Goal: Transaction & Acquisition: Purchase product/service

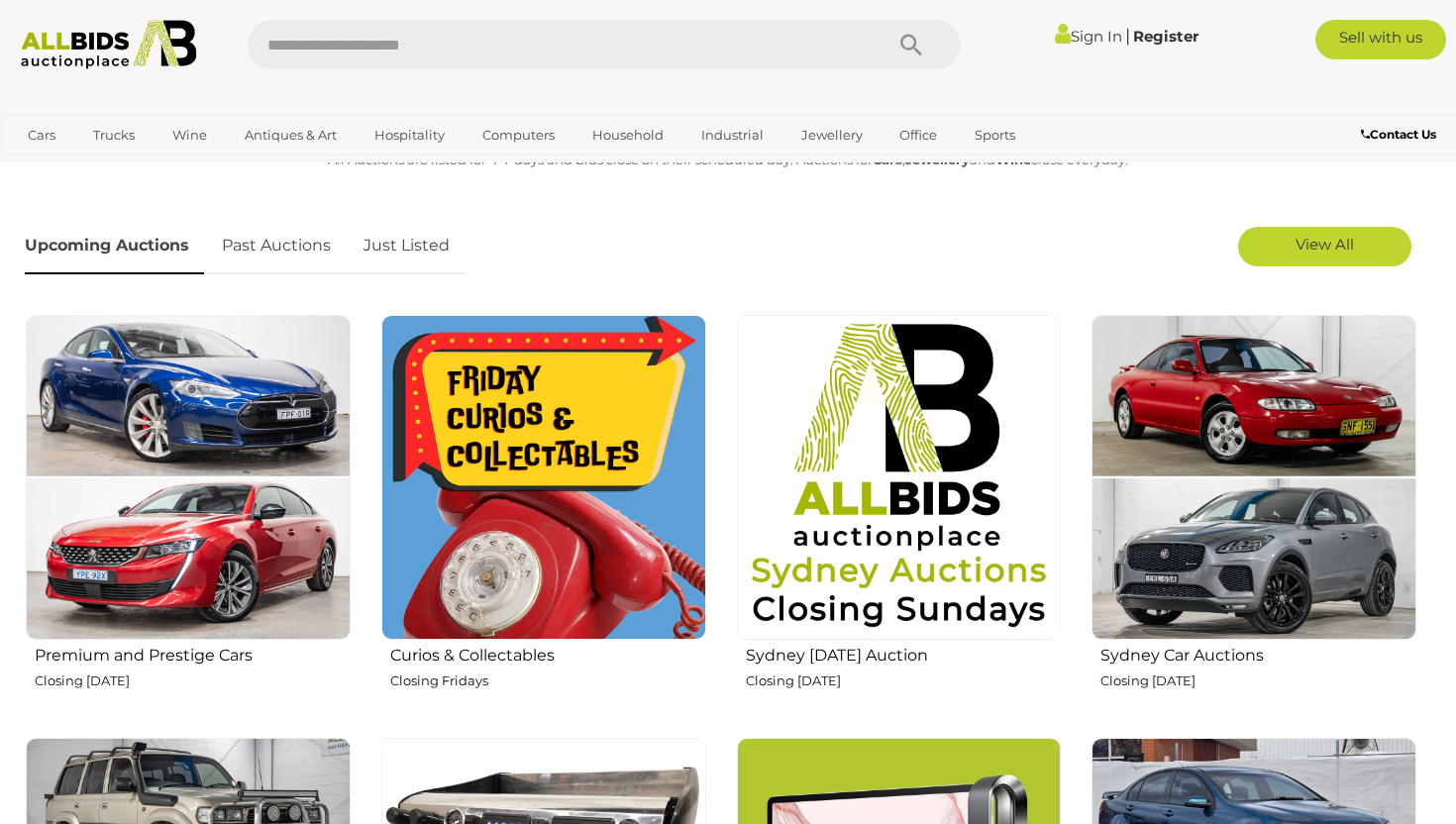
scroll to position [539, 0]
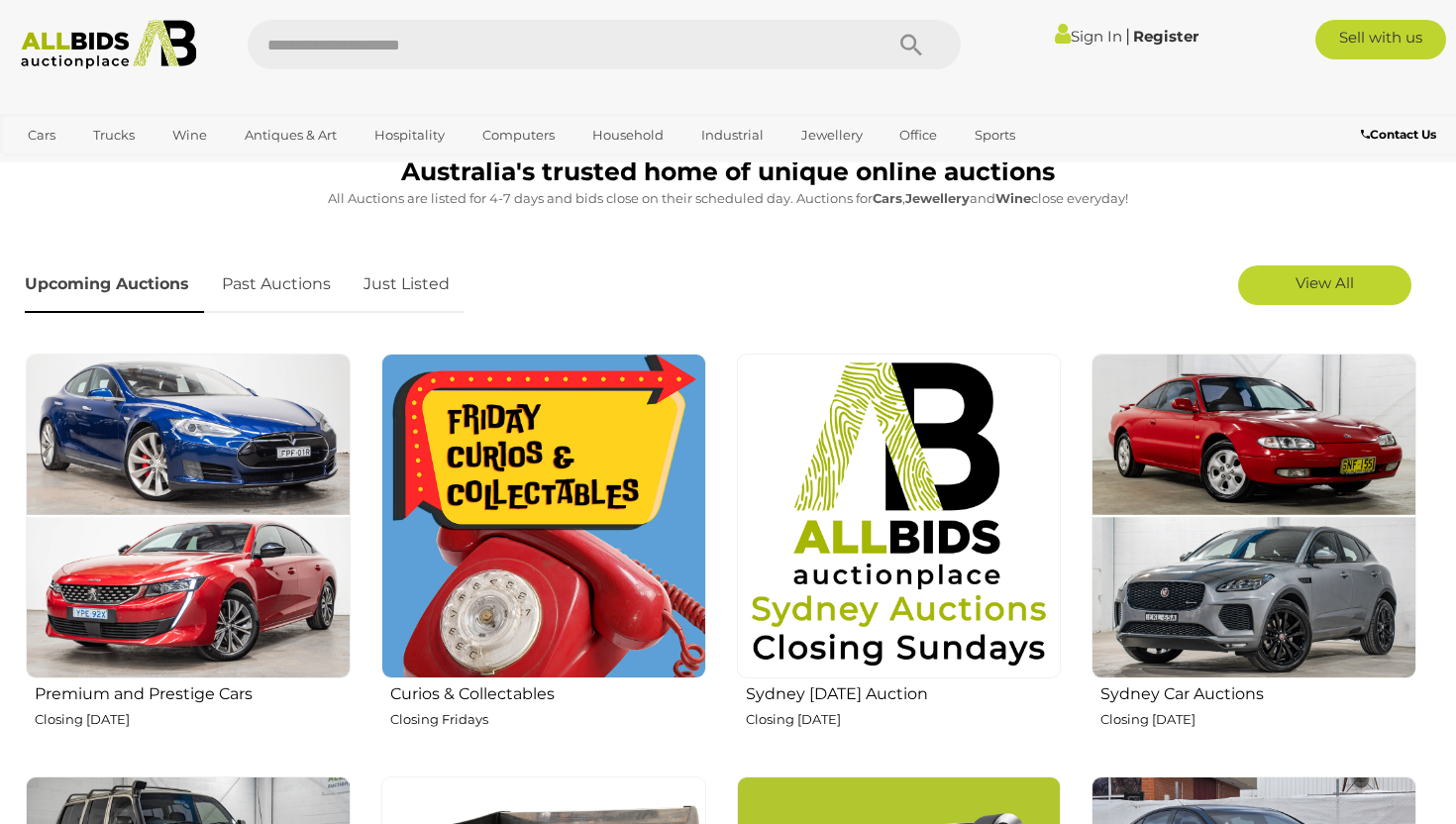
click at [418, 277] on link "Just Listed" at bounding box center [406, 285] width 115 height 59
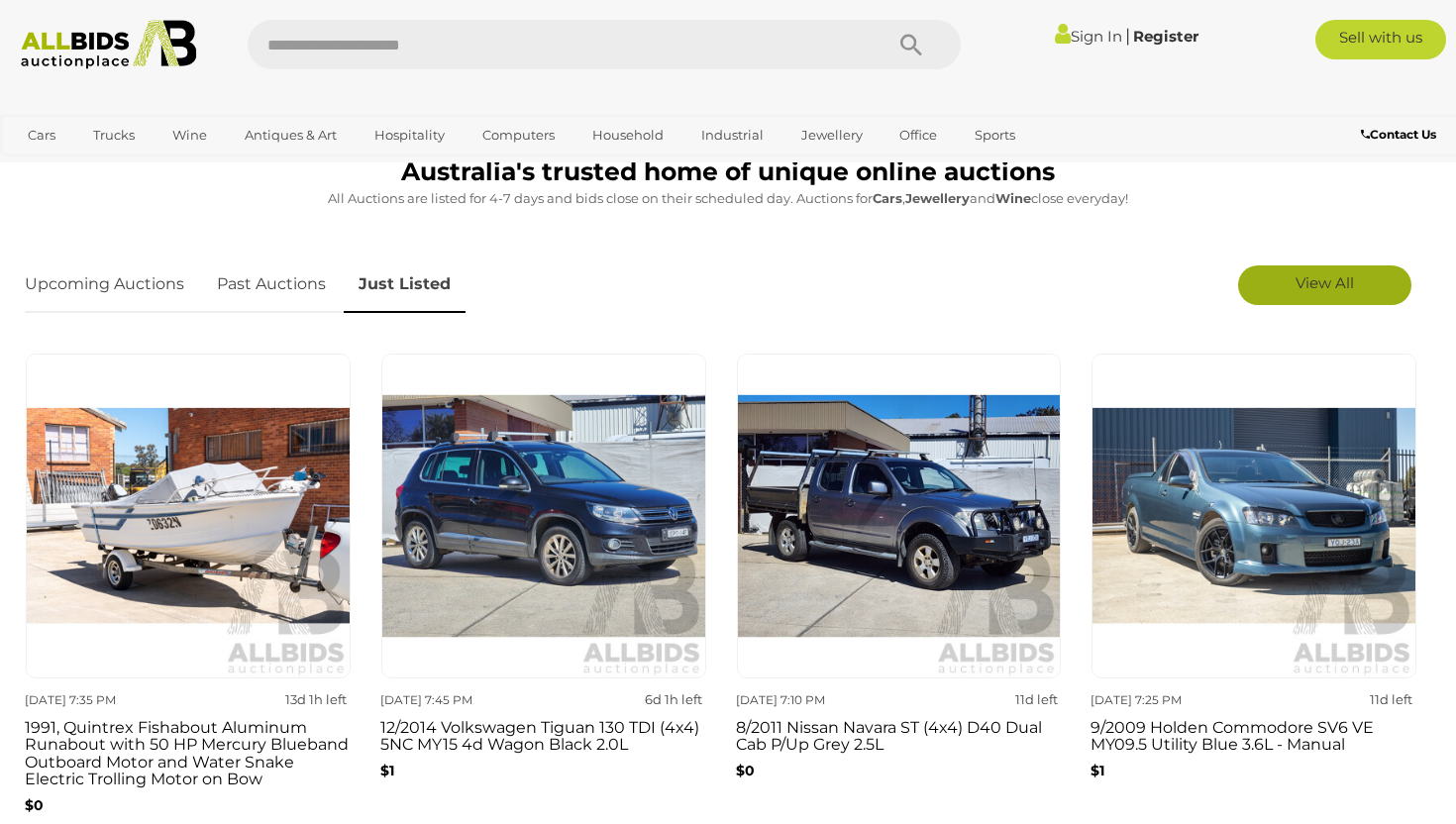
click at [1268, 274] on link "View All" at bounding box center [1325, 286] width 173 height 40
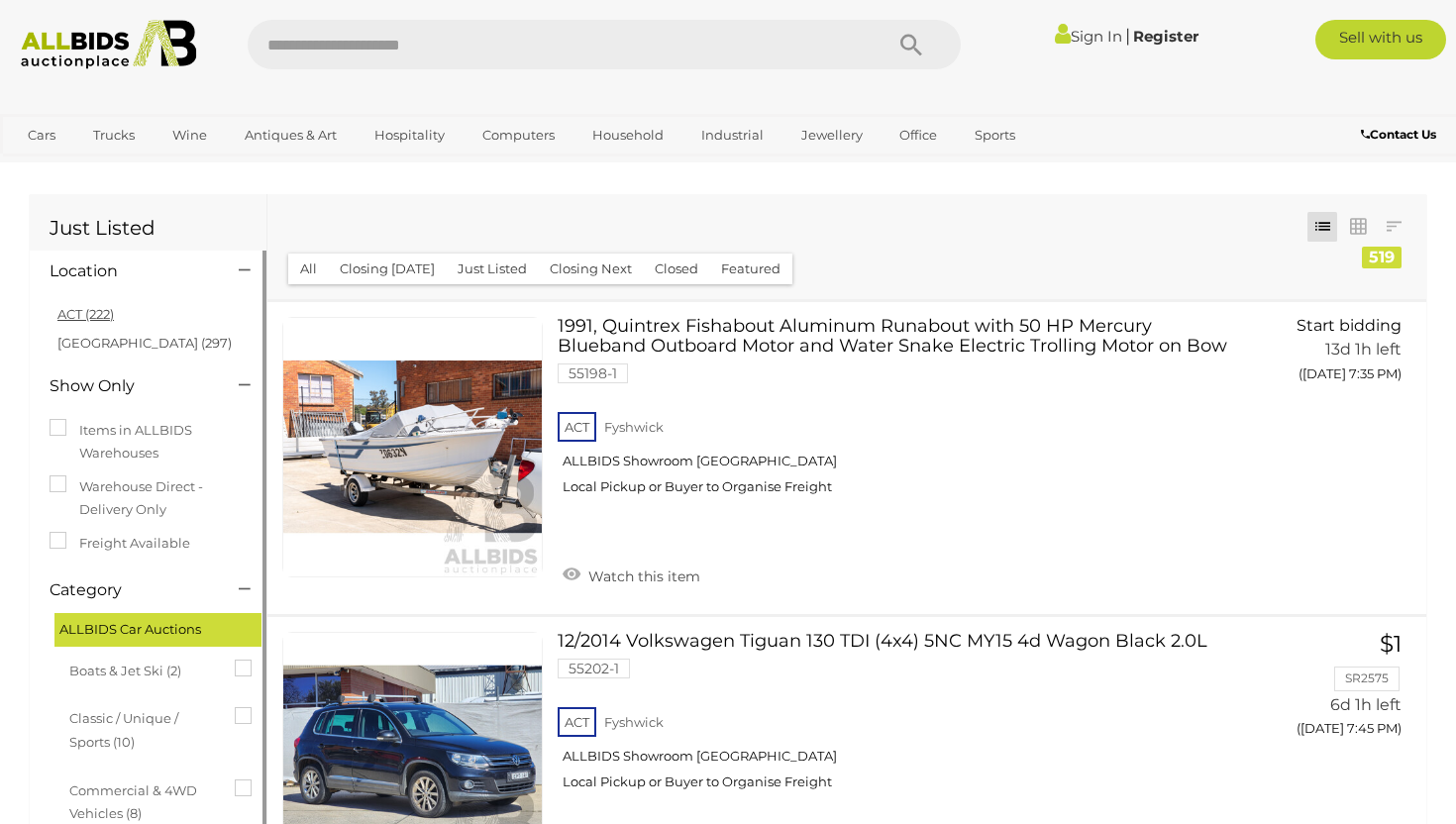
click at [93, 308] on link "ACT (222)" at bounding box center [86, 313] width 57 height 16
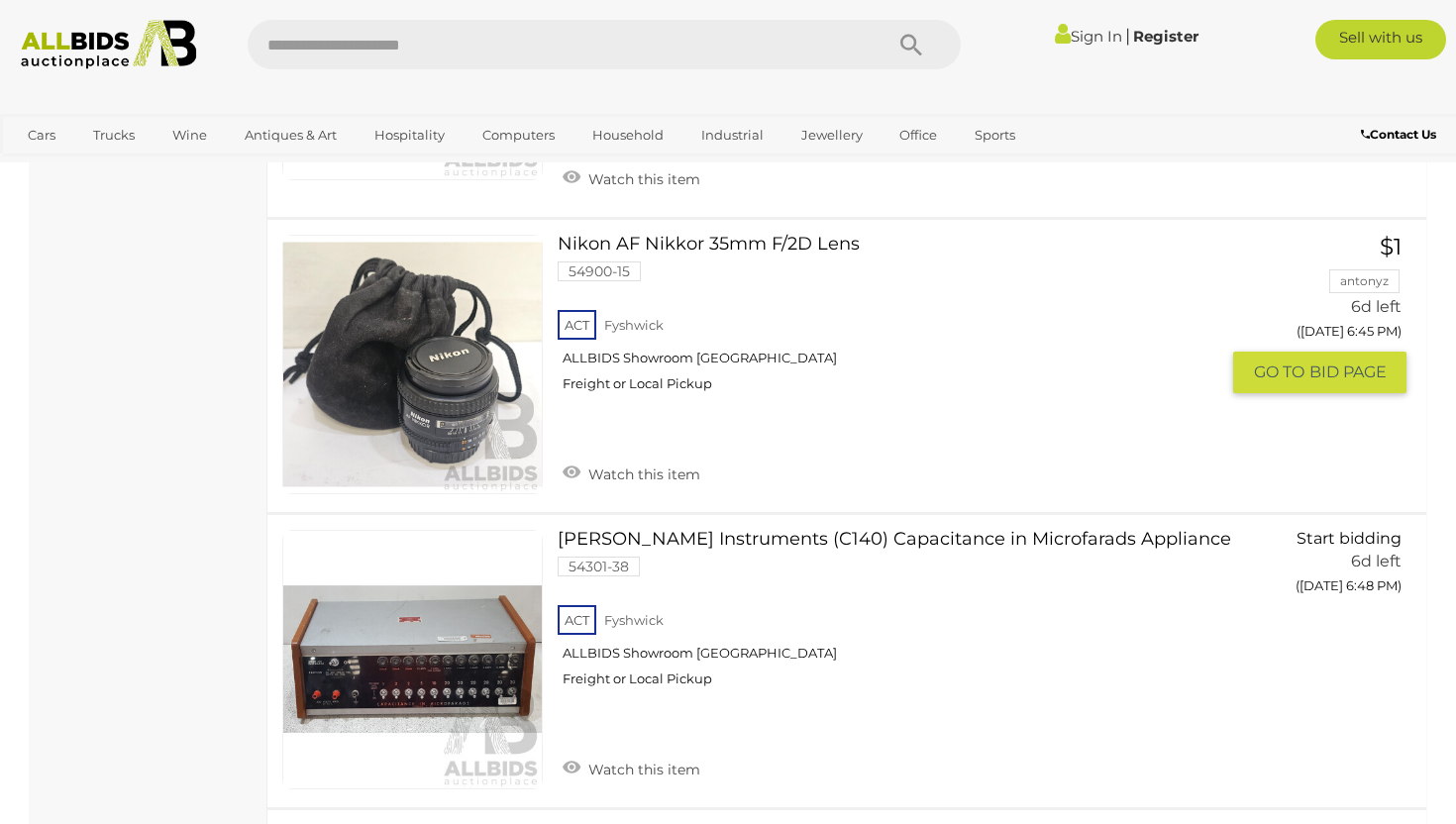
scroll to position [5277, 0]
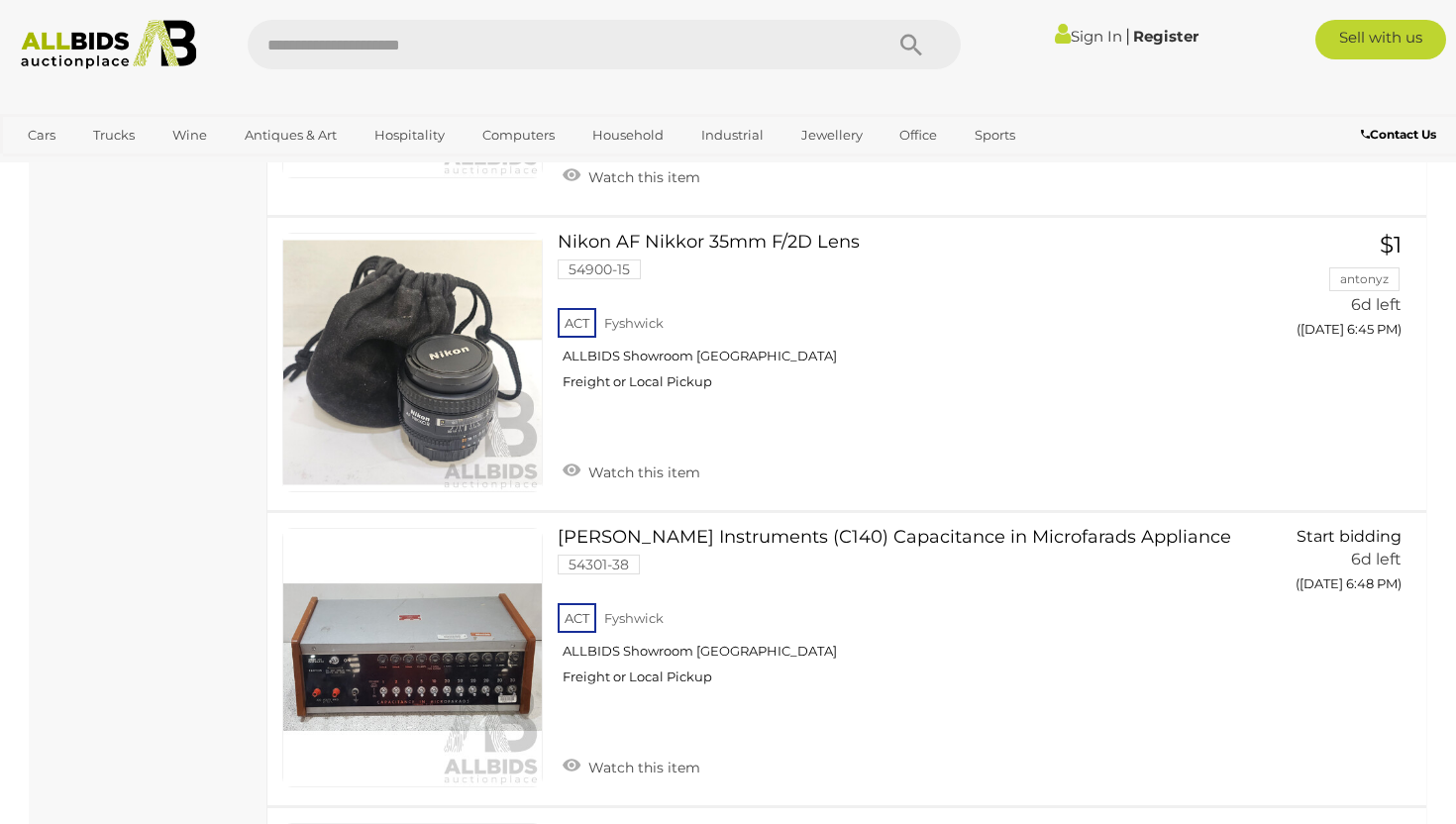
click at [1061, 36] on link "Sign In" at bounding box center [1089, 36] width 68 height 19
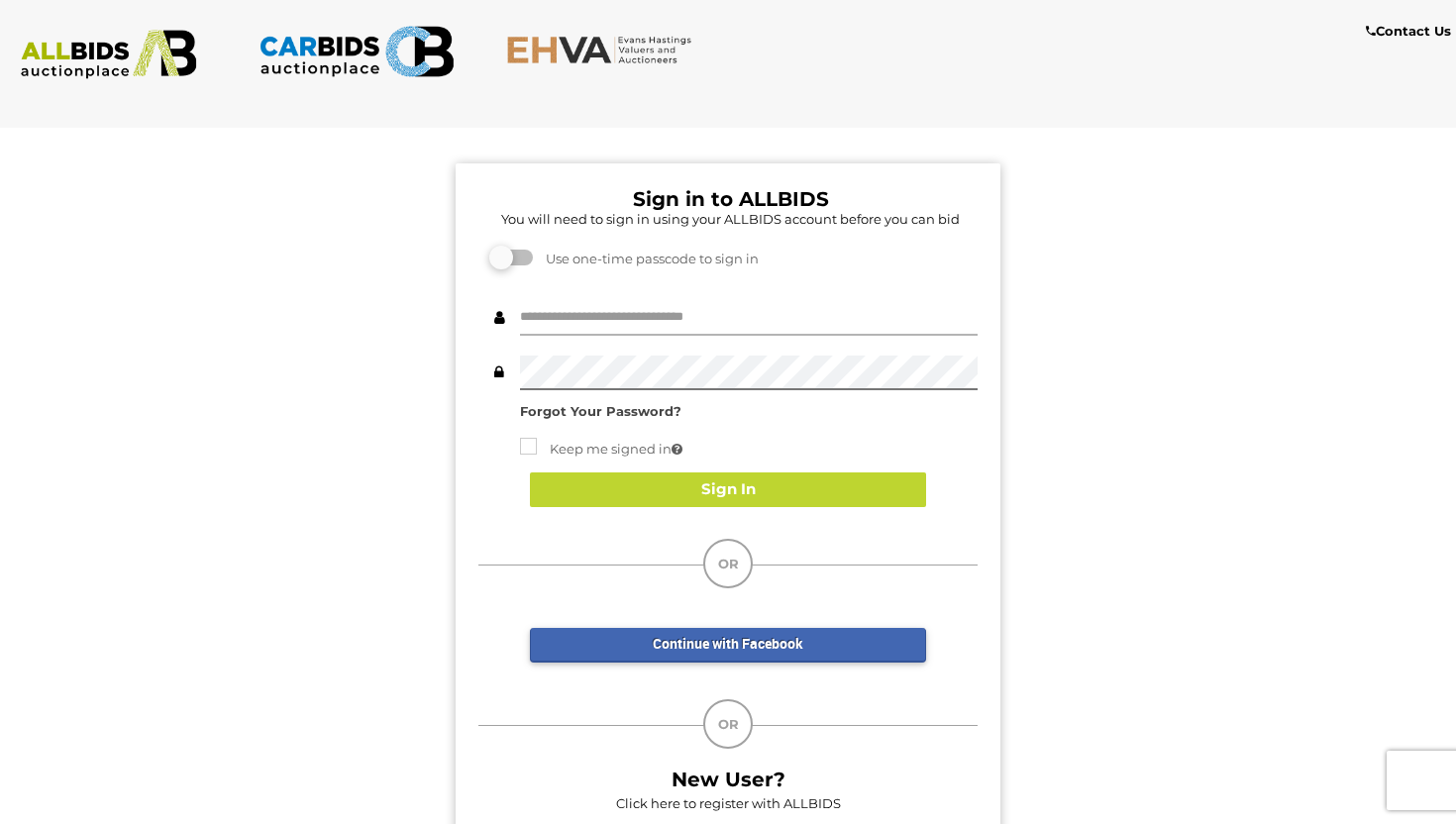
click at [633, 321] on input "text" at bounding box center [748, 317] width 458 height 35
type input "******"
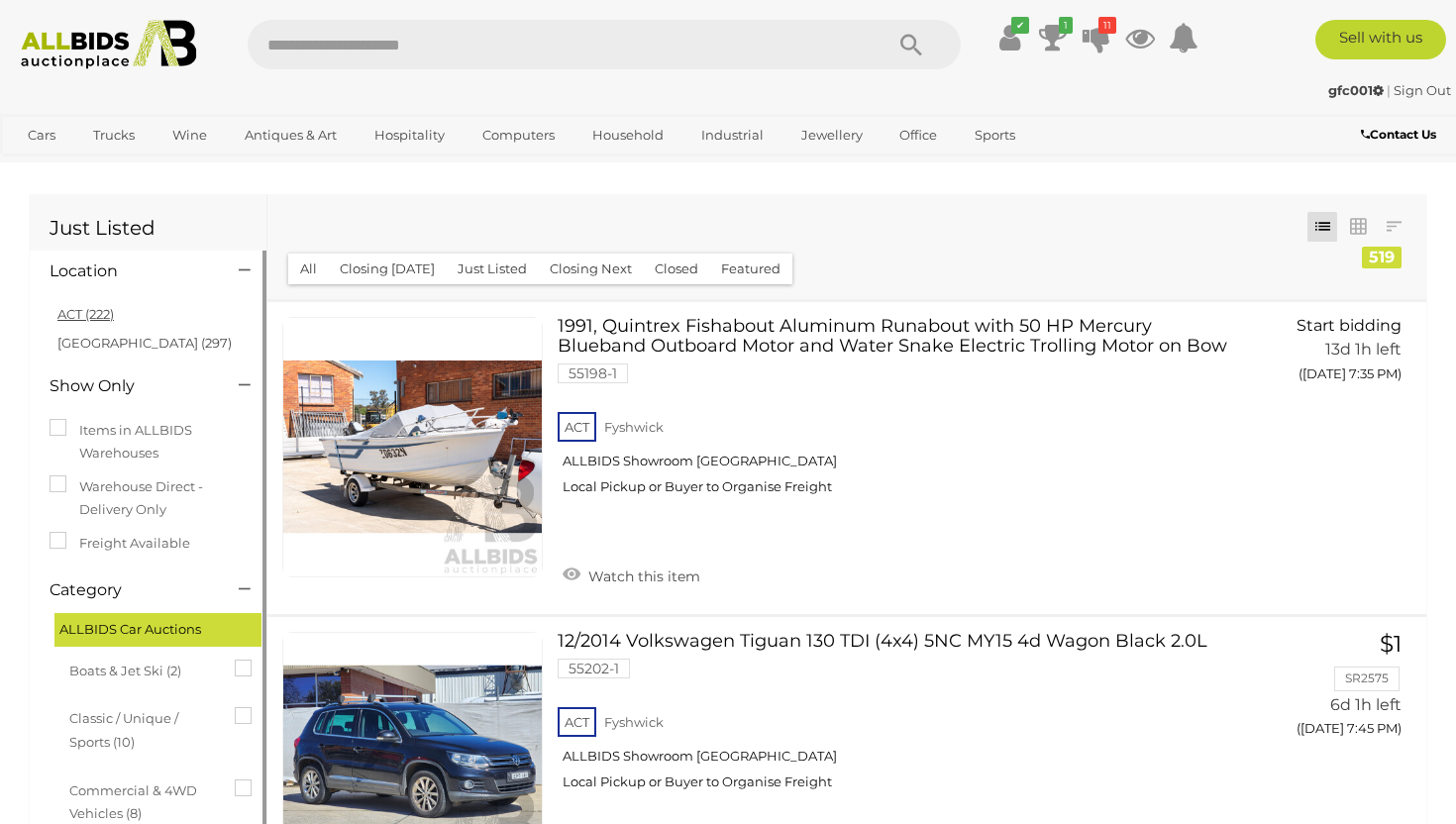
click at [94, 313] on link "ACT (222)" at bounding box center [86, 313] width 57 height 16
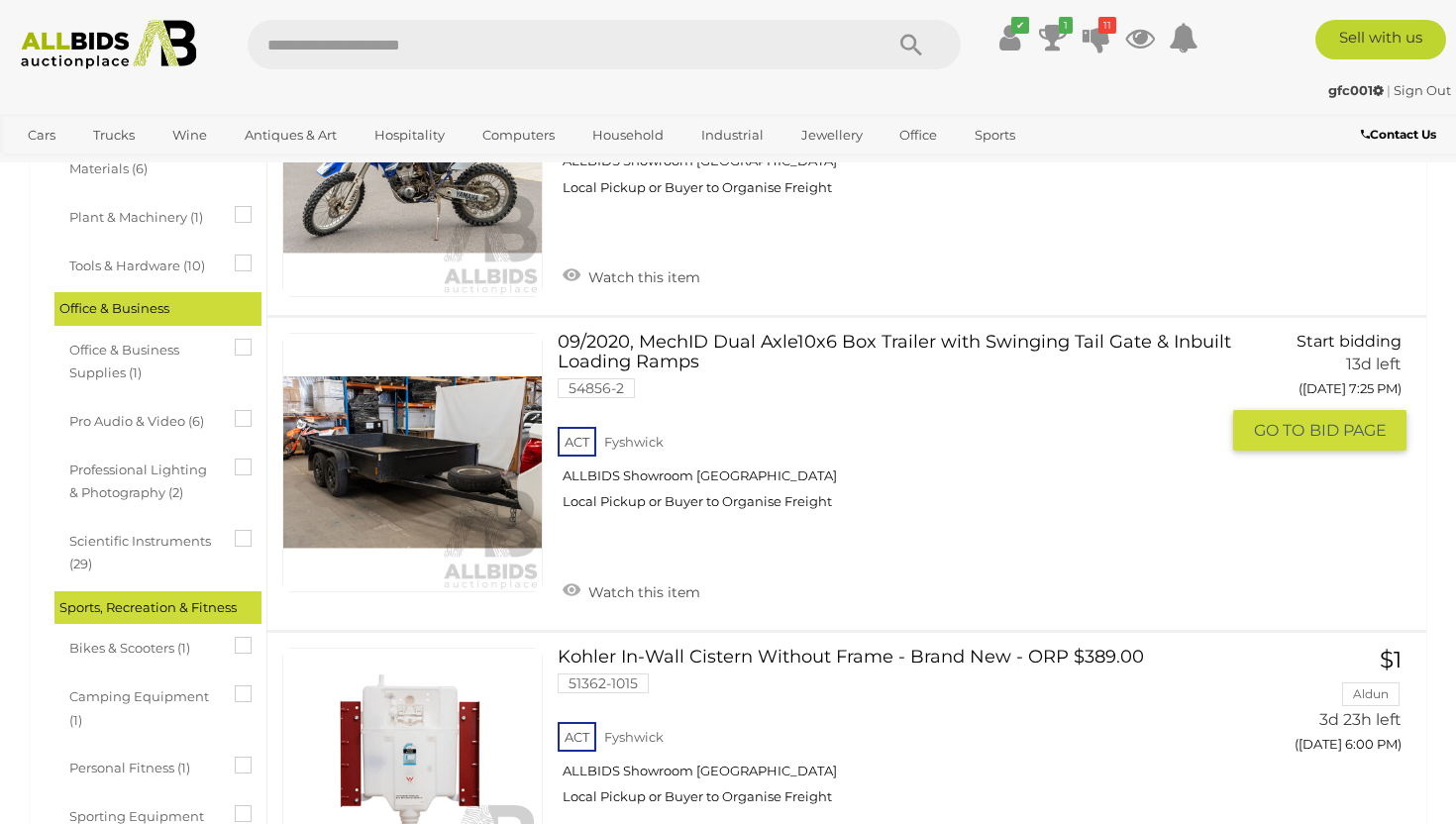
scroll to position [3390, 0]
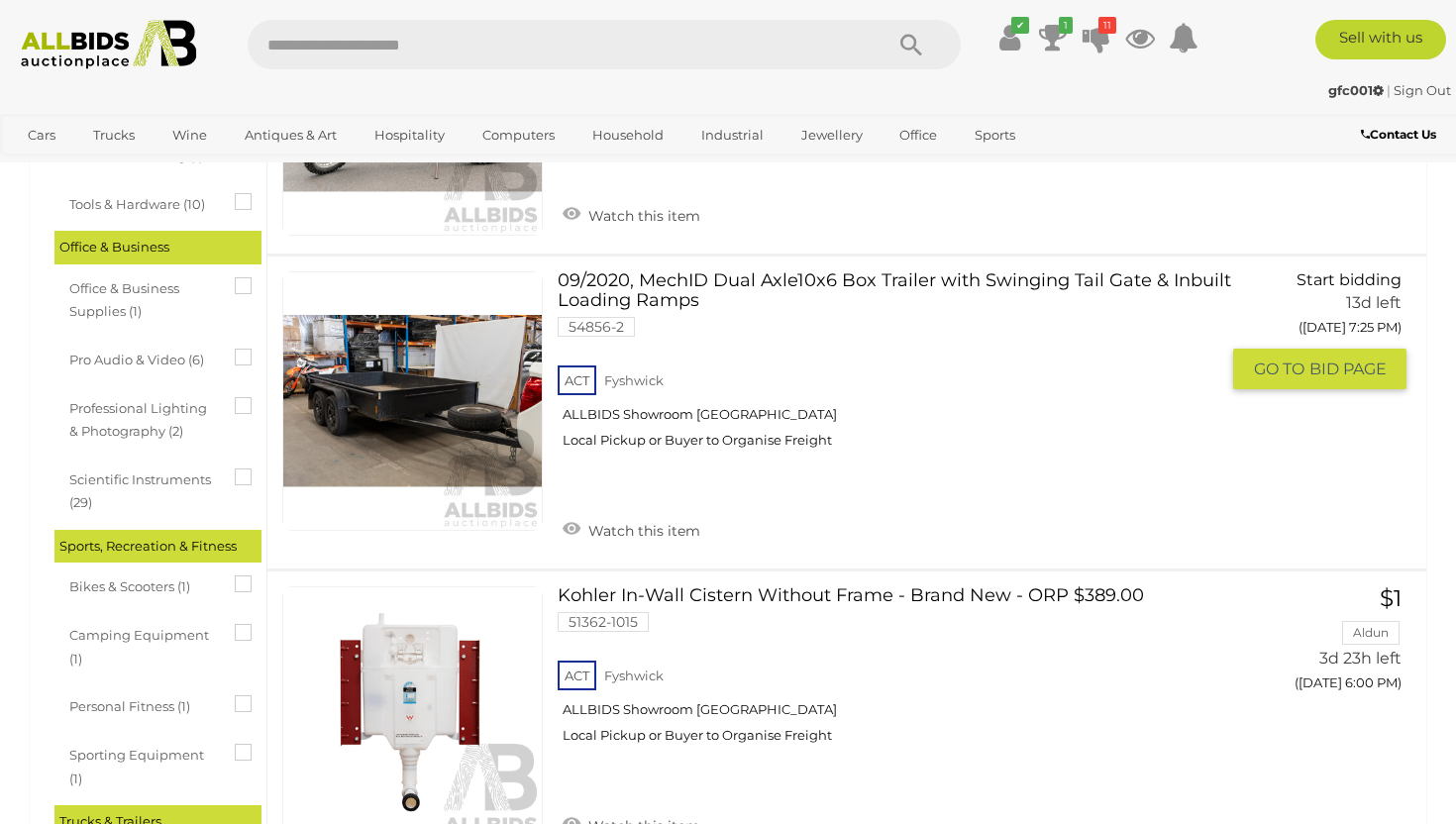
click at [418, 402] on link at bounding box center [413, 402] width 261 height 261
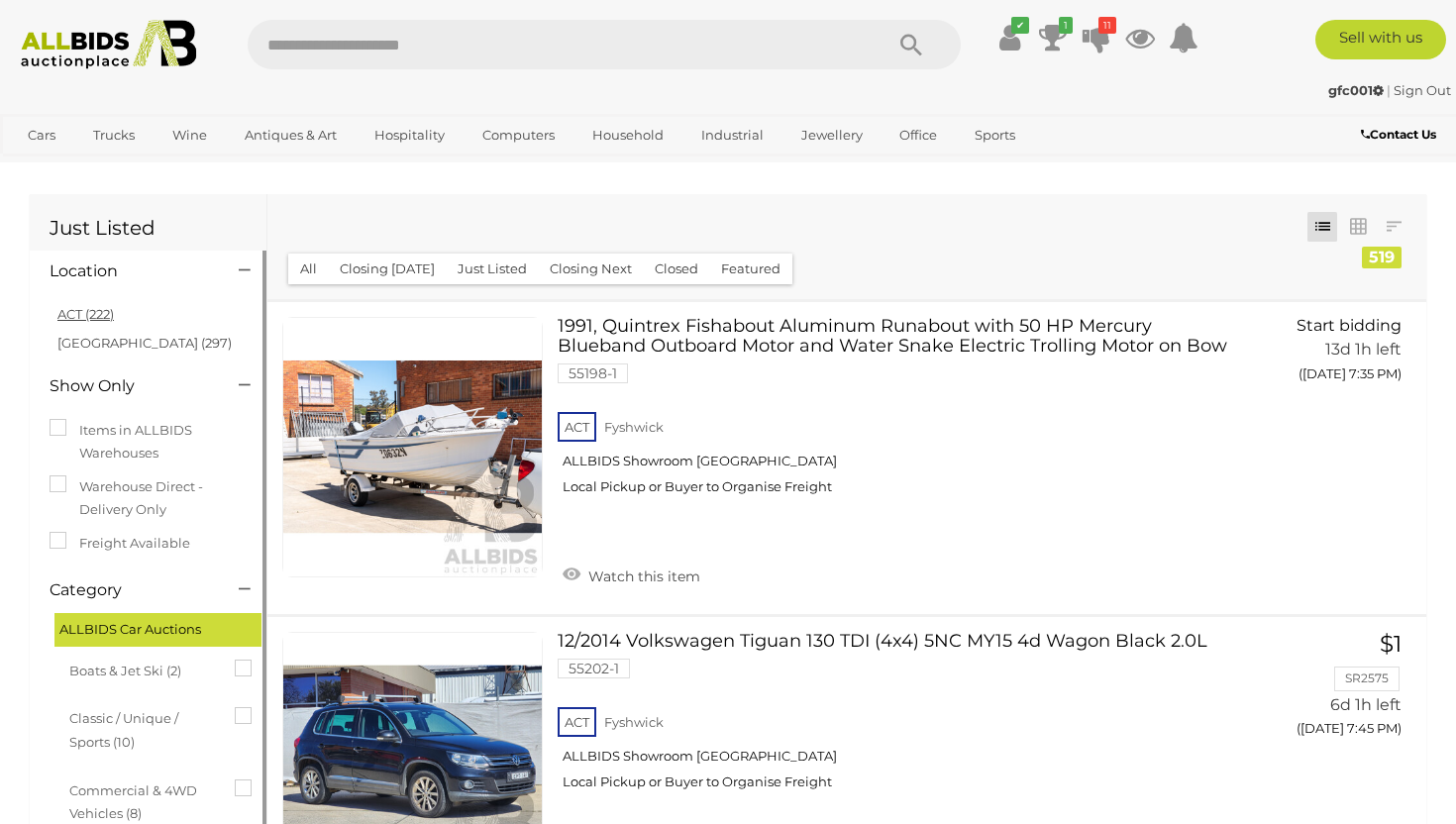
click at [81, 314] on link "ACT (222)" at bounding box center [86, 313] width 57 height 16
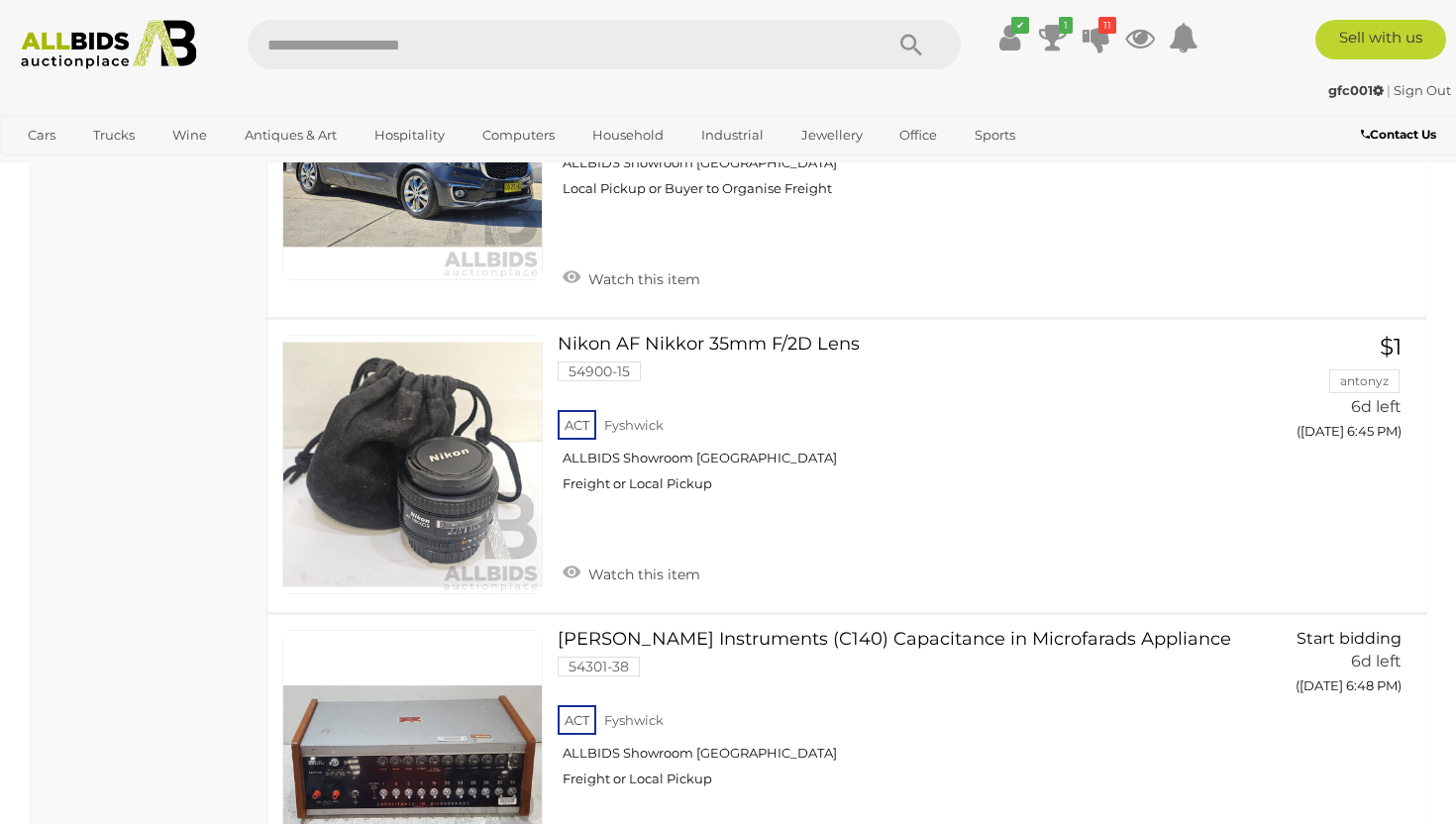
scroll to position [5198, 0]
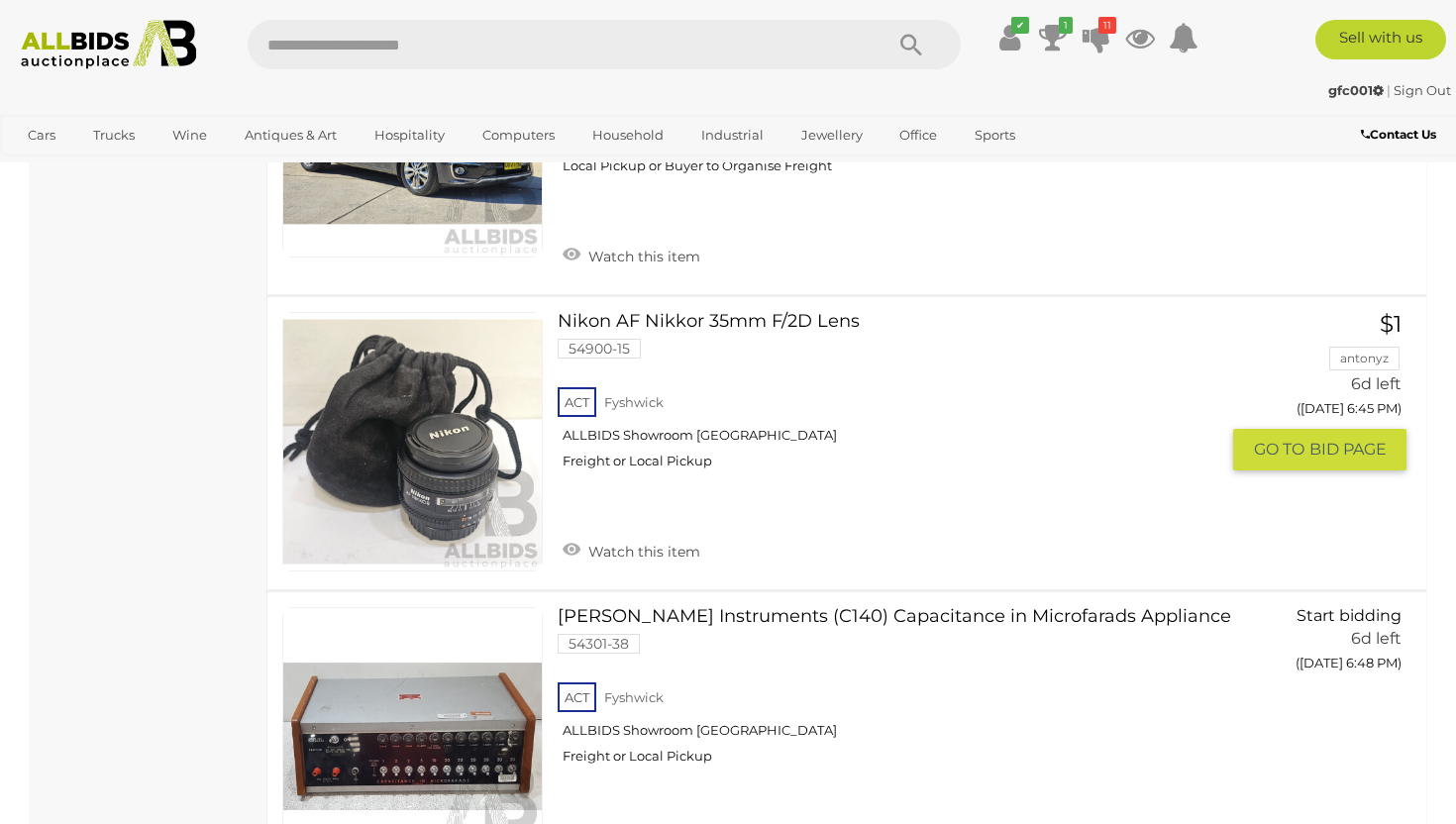
click at [506, 481] on link at bounding box center [413, 442] width 261 height 261
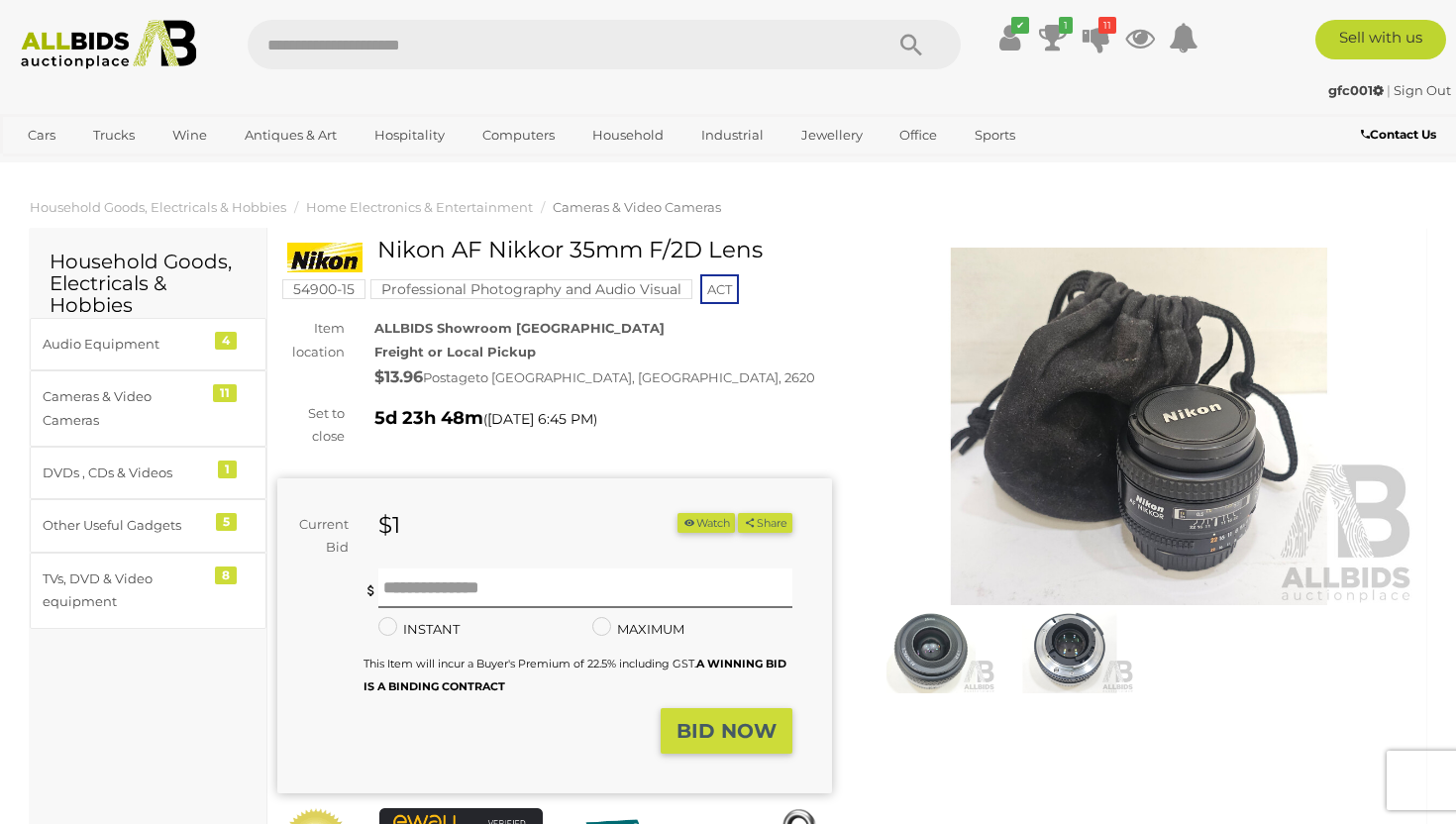
click at [1074, 428] on img at bounding box center [1139, 426] width 554 height 357
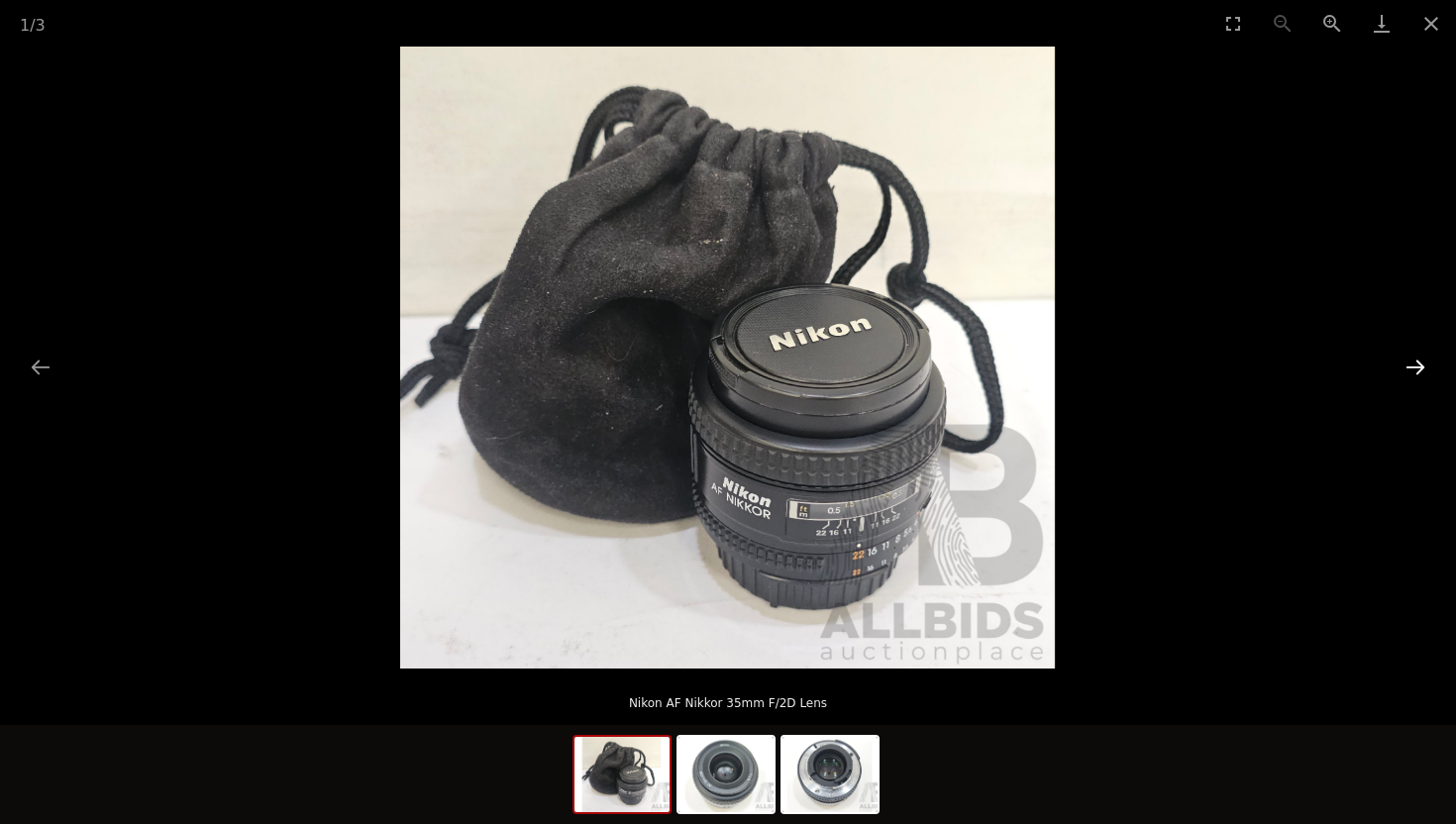
click at [1415, 364] on button "Next slide" at bounding box center [1415, 366] width 42 height 39
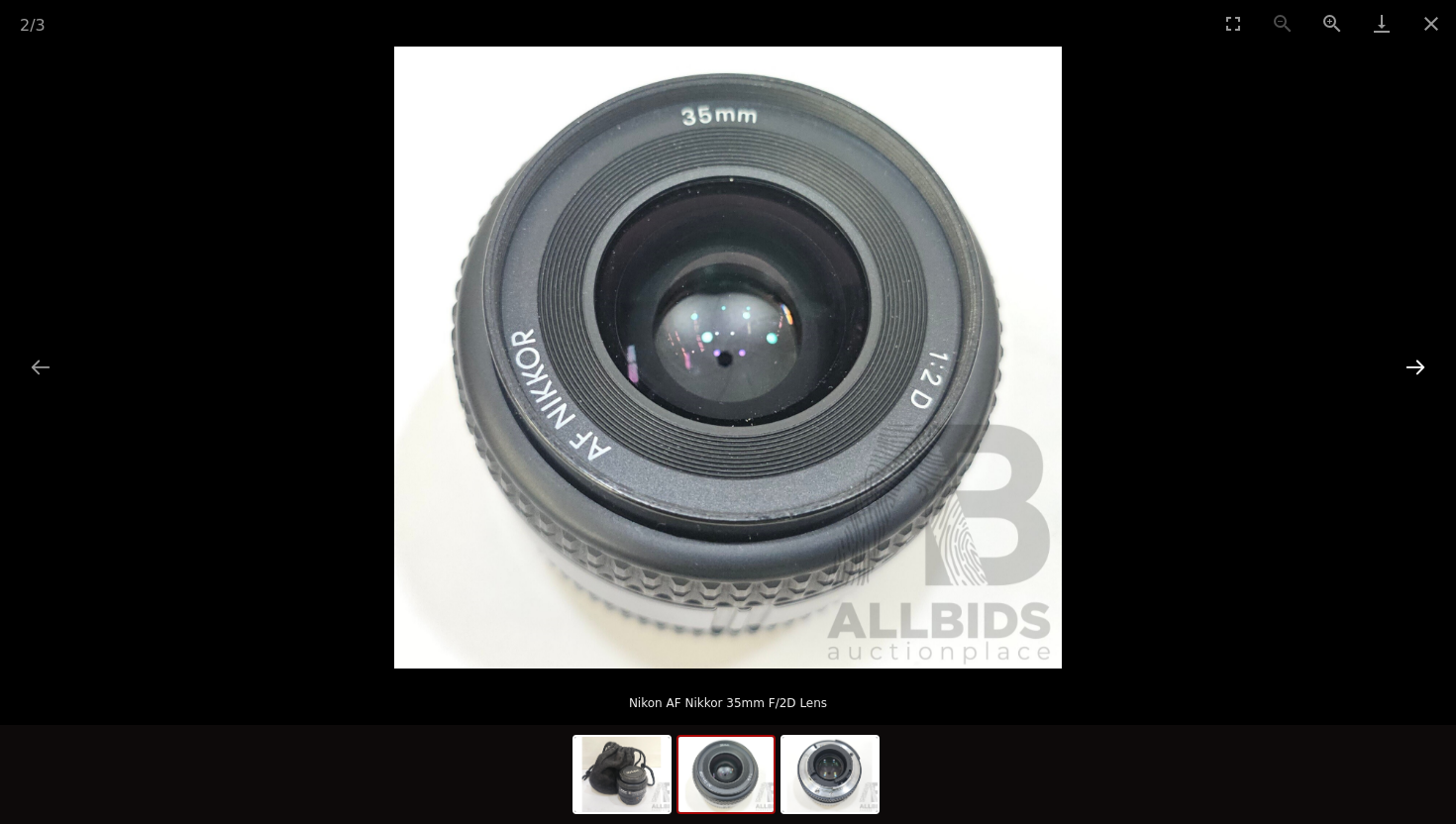
click at [1415, 364] on button "Next slide" at bounding box center [1415, 366] width 42 height 39
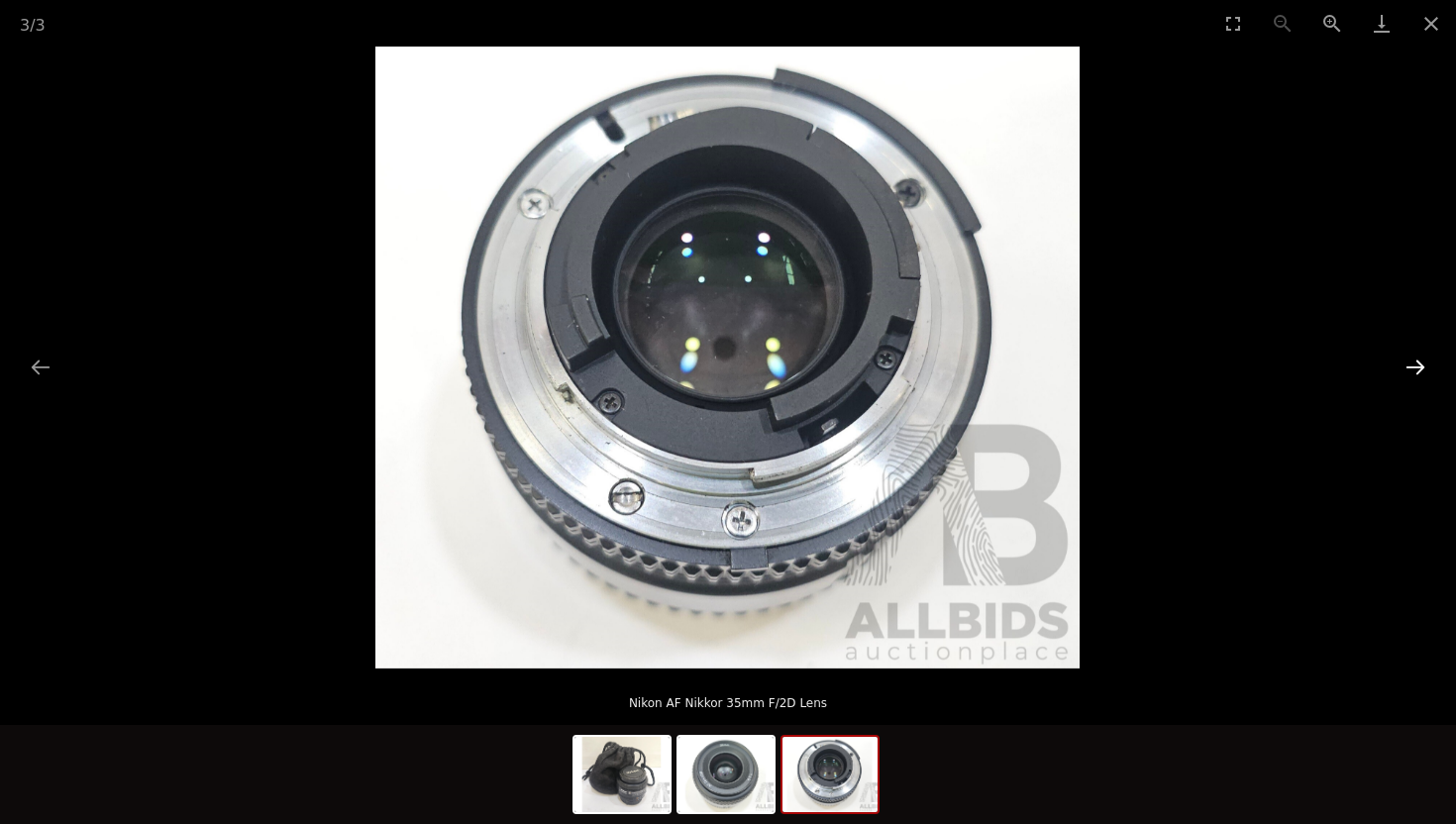
click at [1415, 364] on button "Next slide" at bounding box center [1415, 366] width 42 height 39
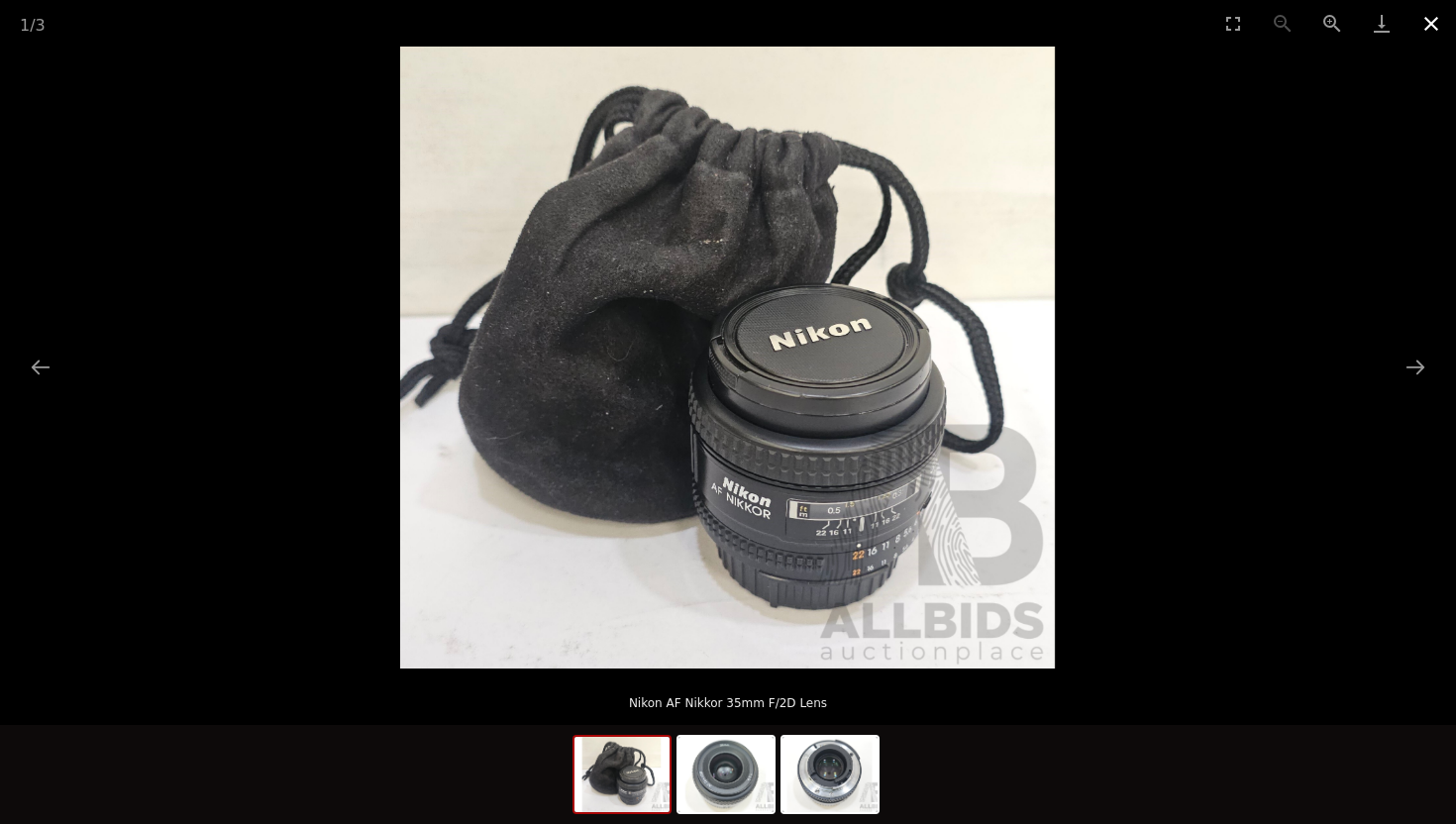
click at [1424, 18] on button "Close gallery" at bounding box center [1431, 23] width 50 height 47
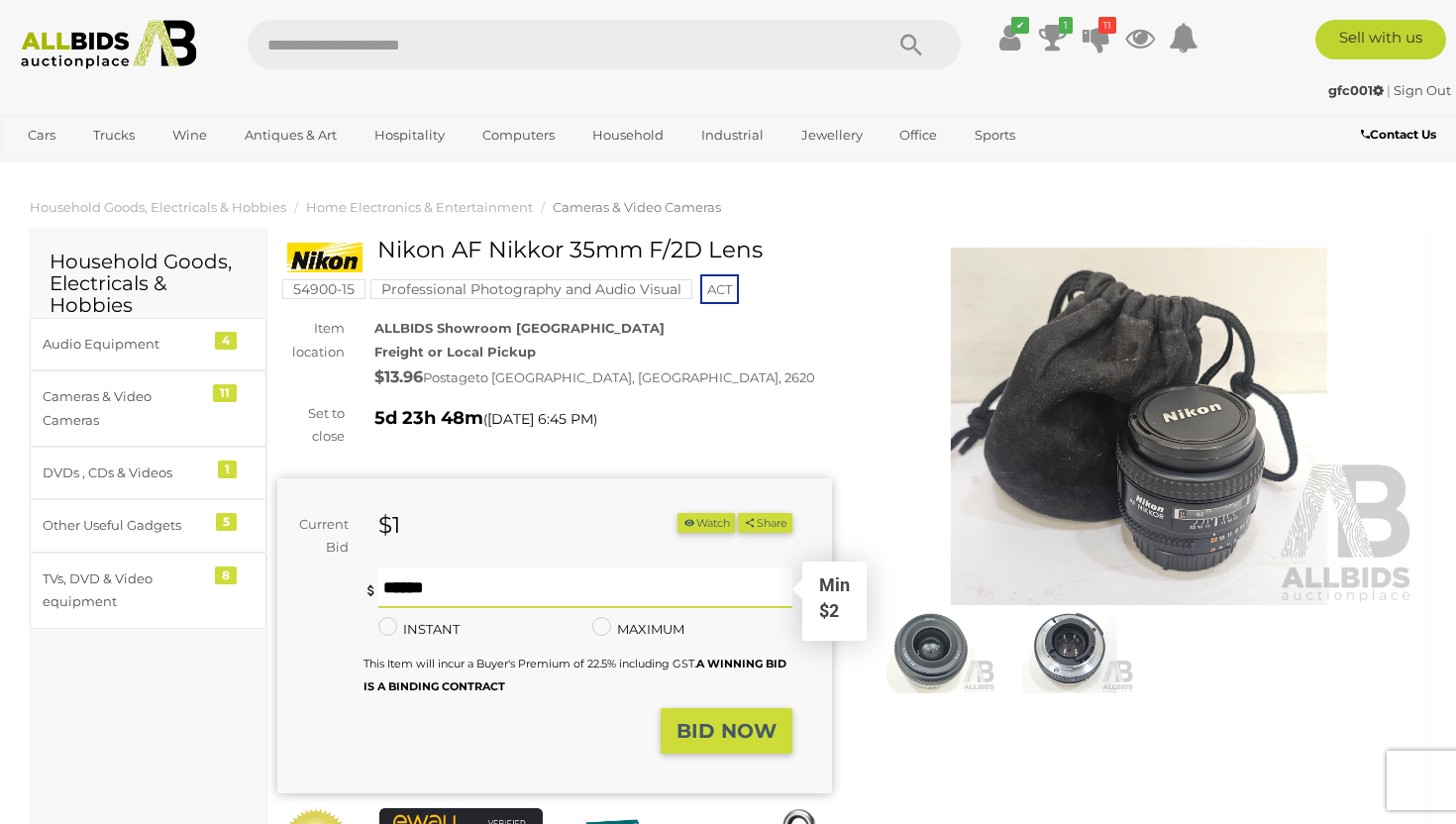
click at [537, 589] on input "text" at bounding box center [585, 588] width 414 height 40
type input "**"
click at [704, 723] on strong "BID NOW" at bounding box center [727, 730] width 100 height 24
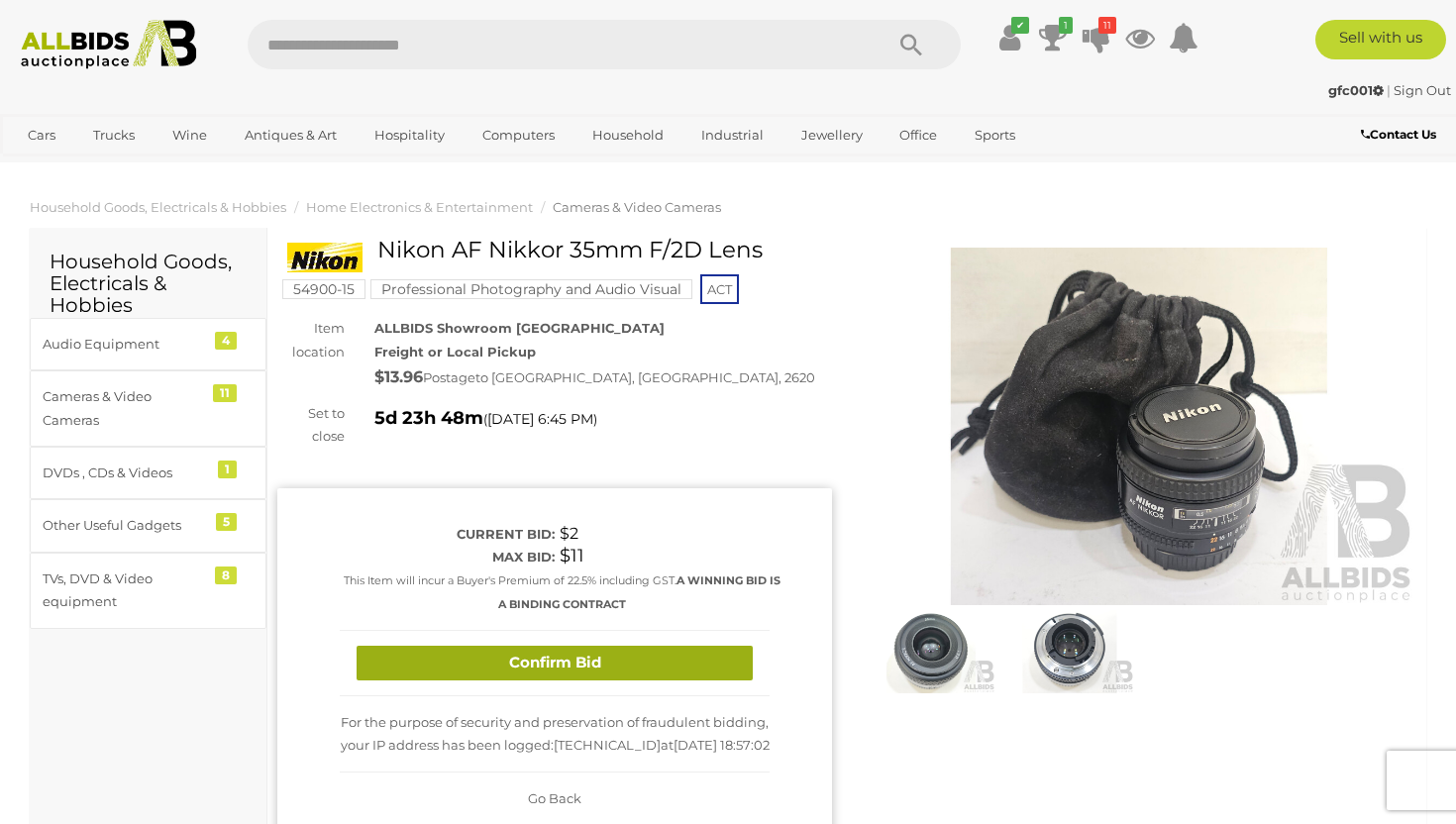
click at [581, 659] on button "Confirm Bid" at bounding box center [554, 663] width 396 height 35
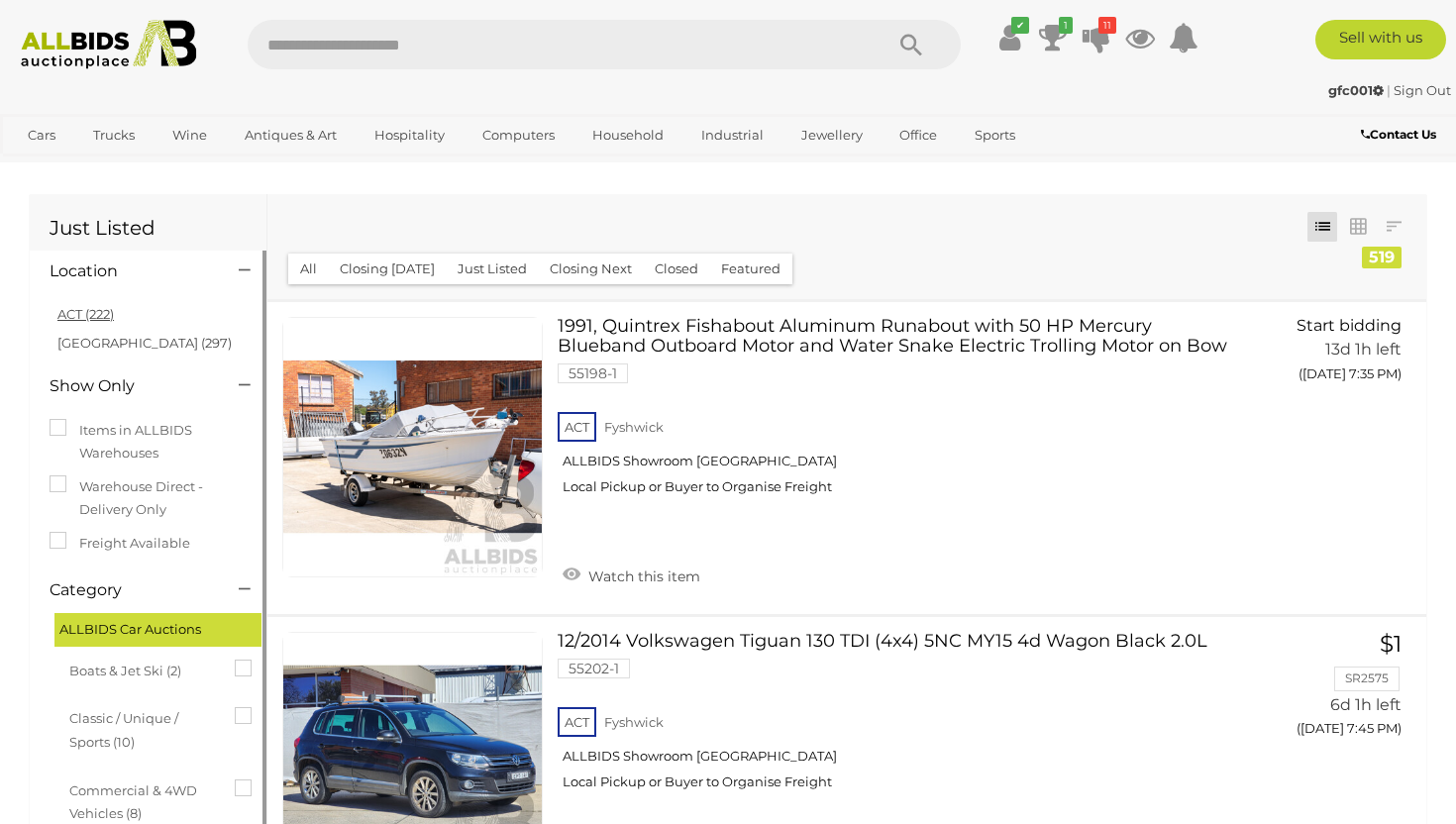
click at [100, 313] on link "ACT (222)" at bounding box center [86, 313] width 57 height 16
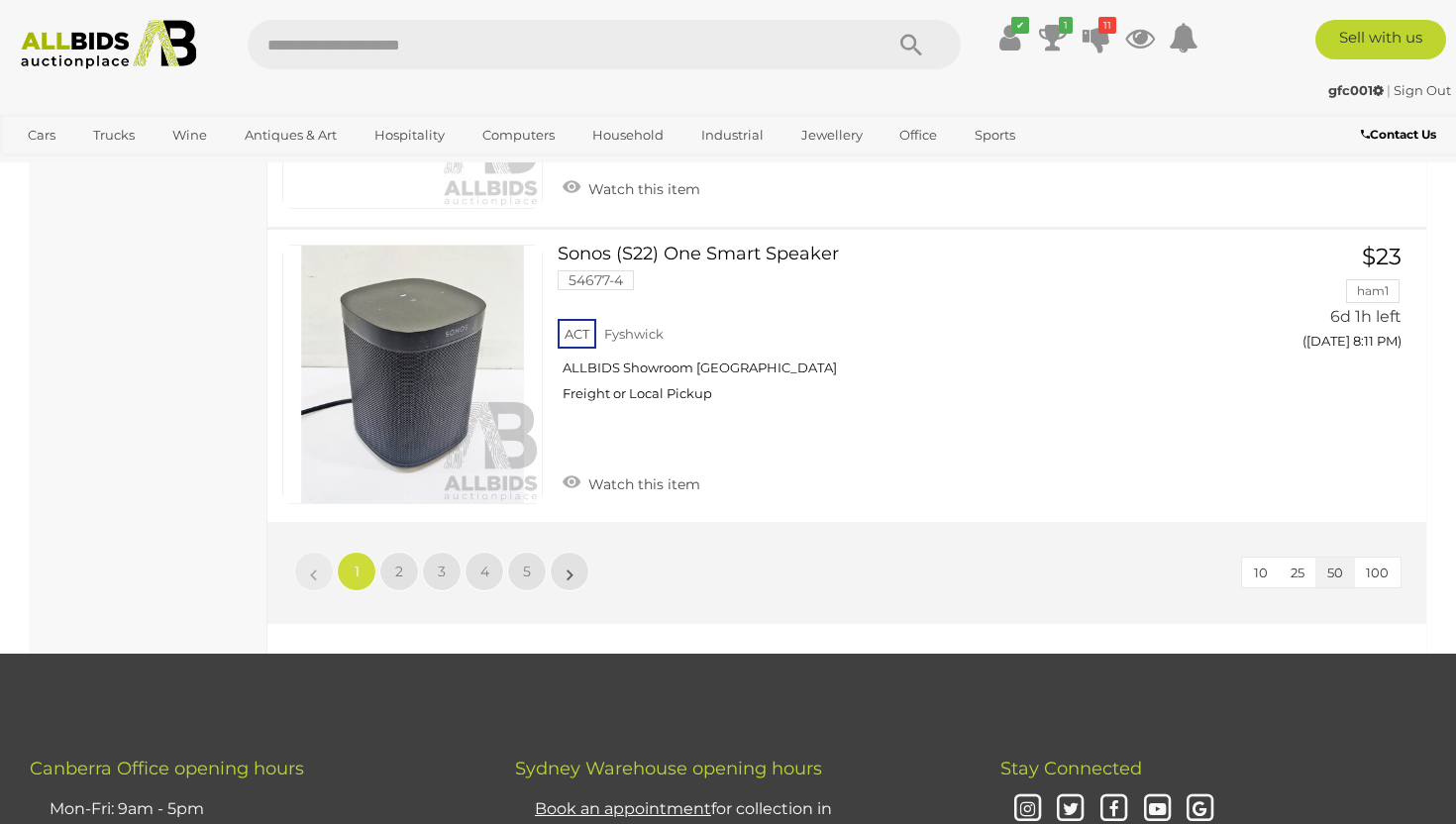
scroll to position [14794, 0]
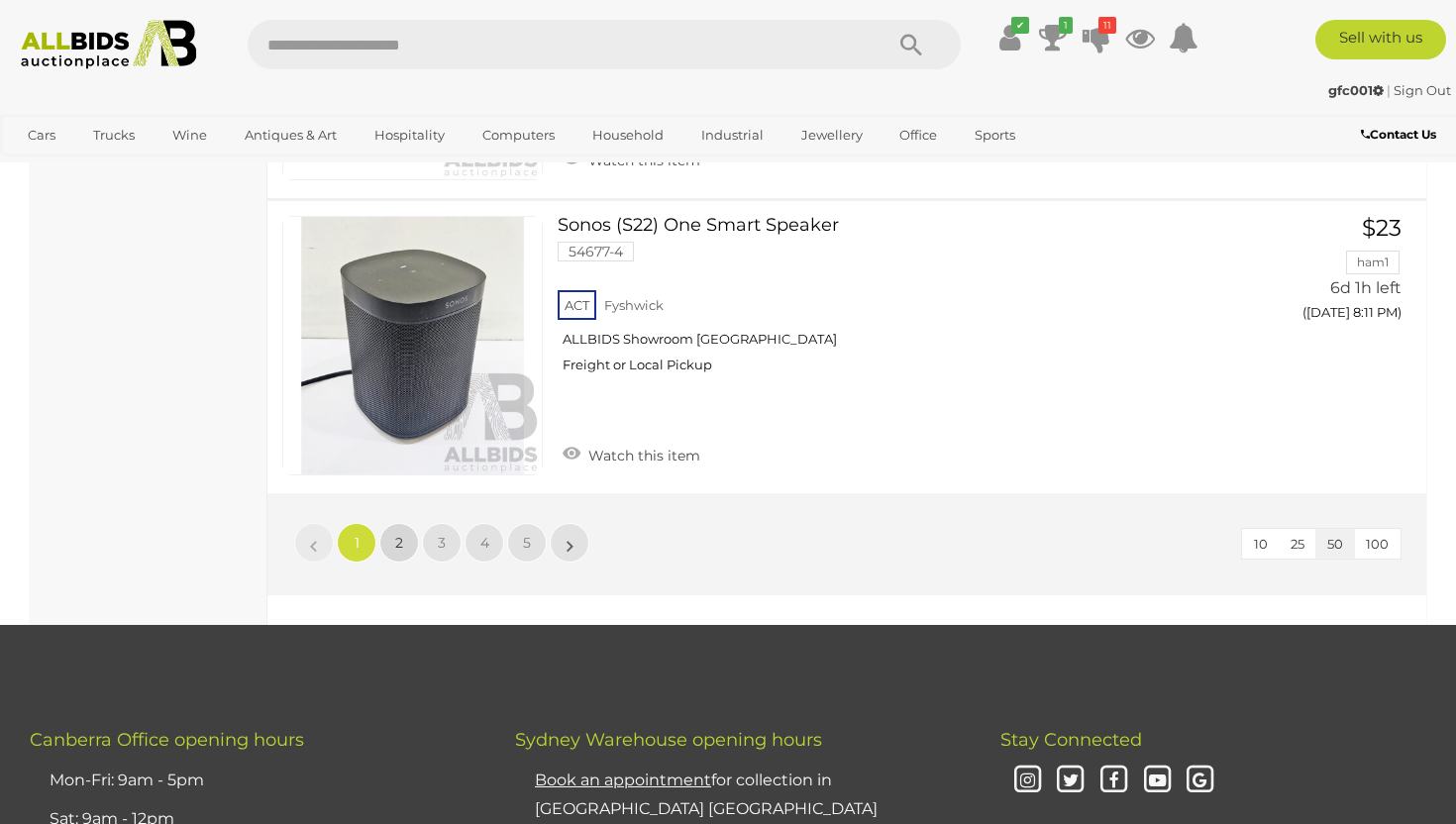
click at [391, 522] on link "2" at bounding box center [399, 542] width 40 height 40
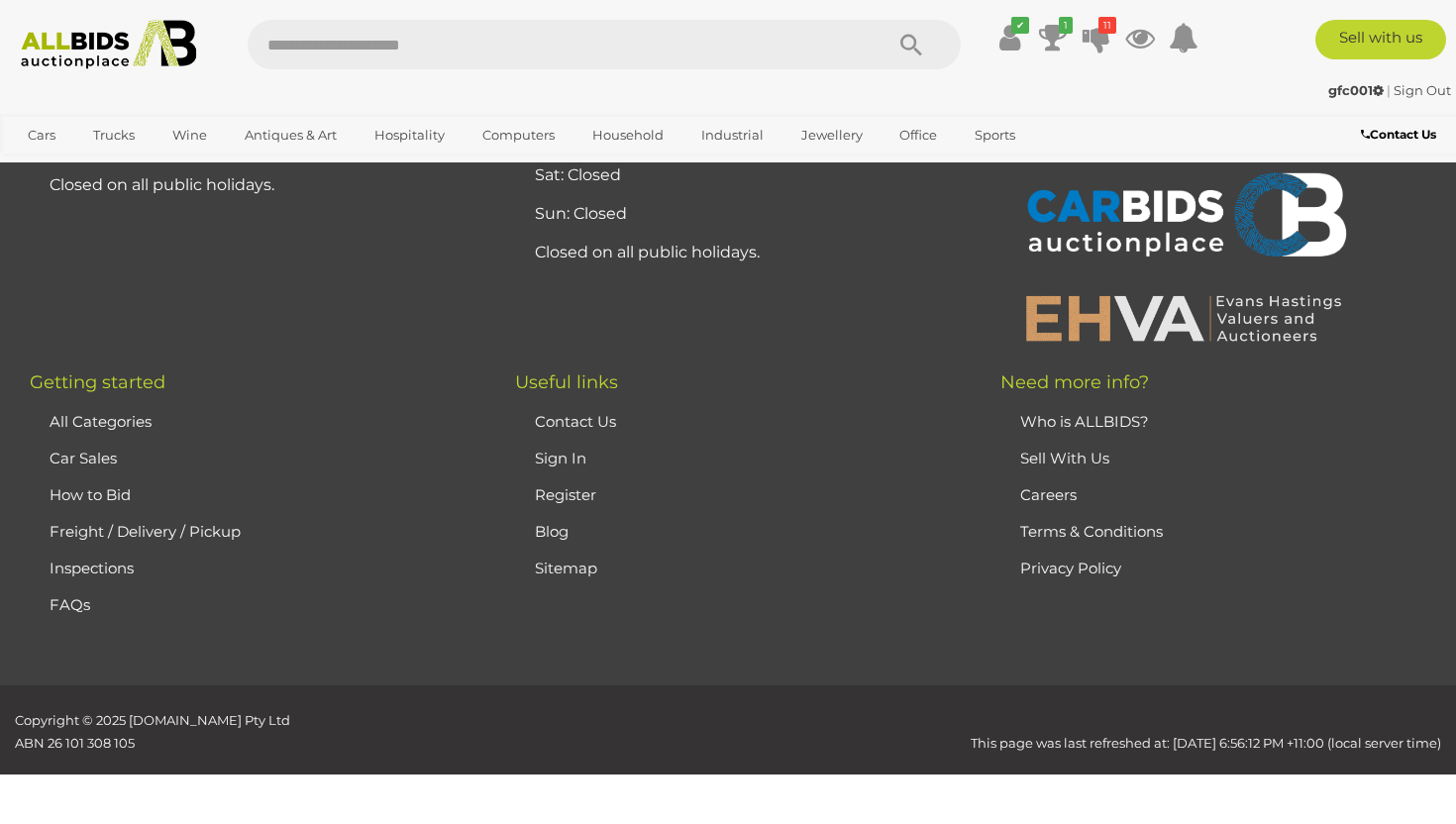
scroll to position [0, 0]
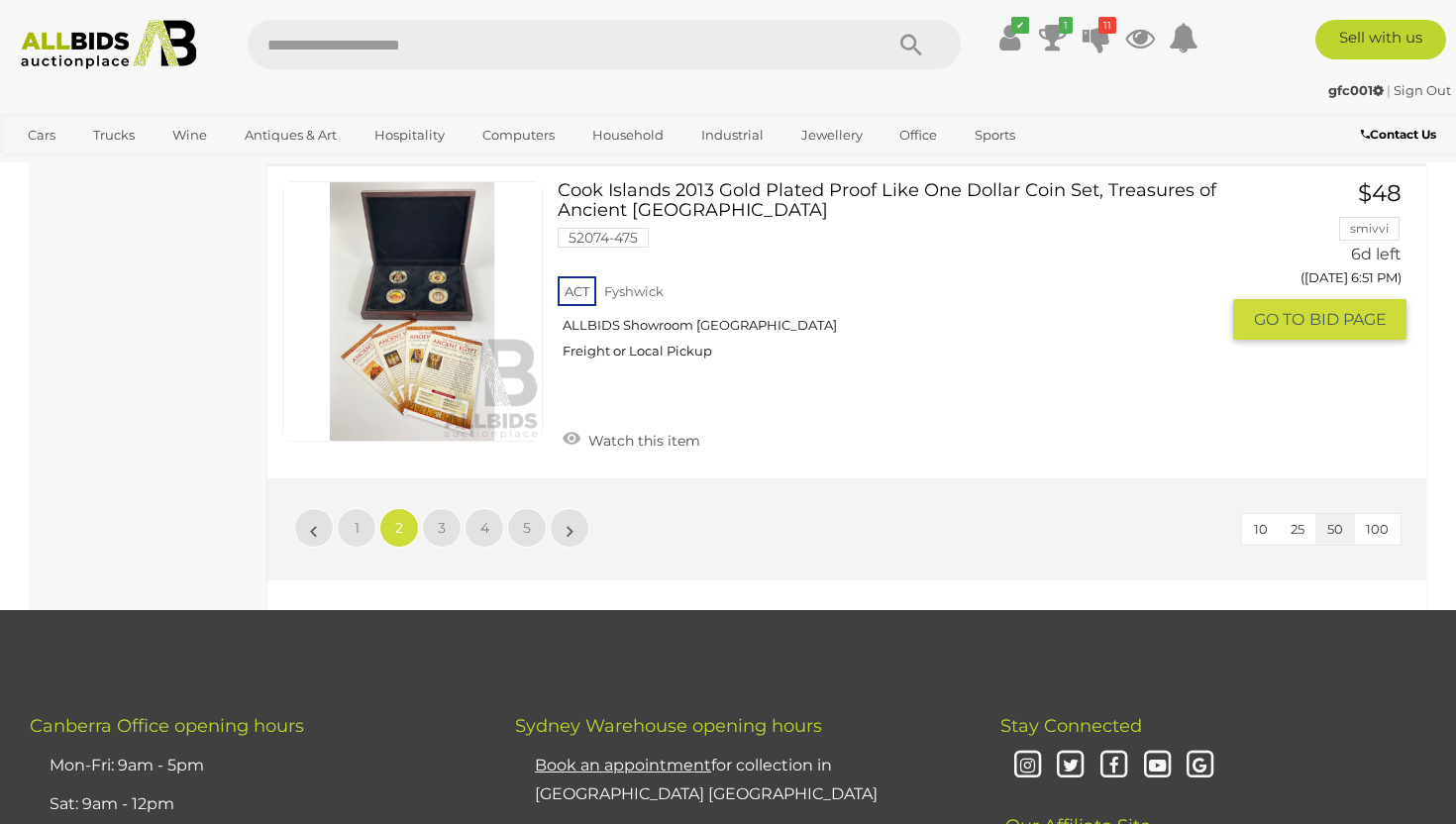
scroll to position [14945, 0]
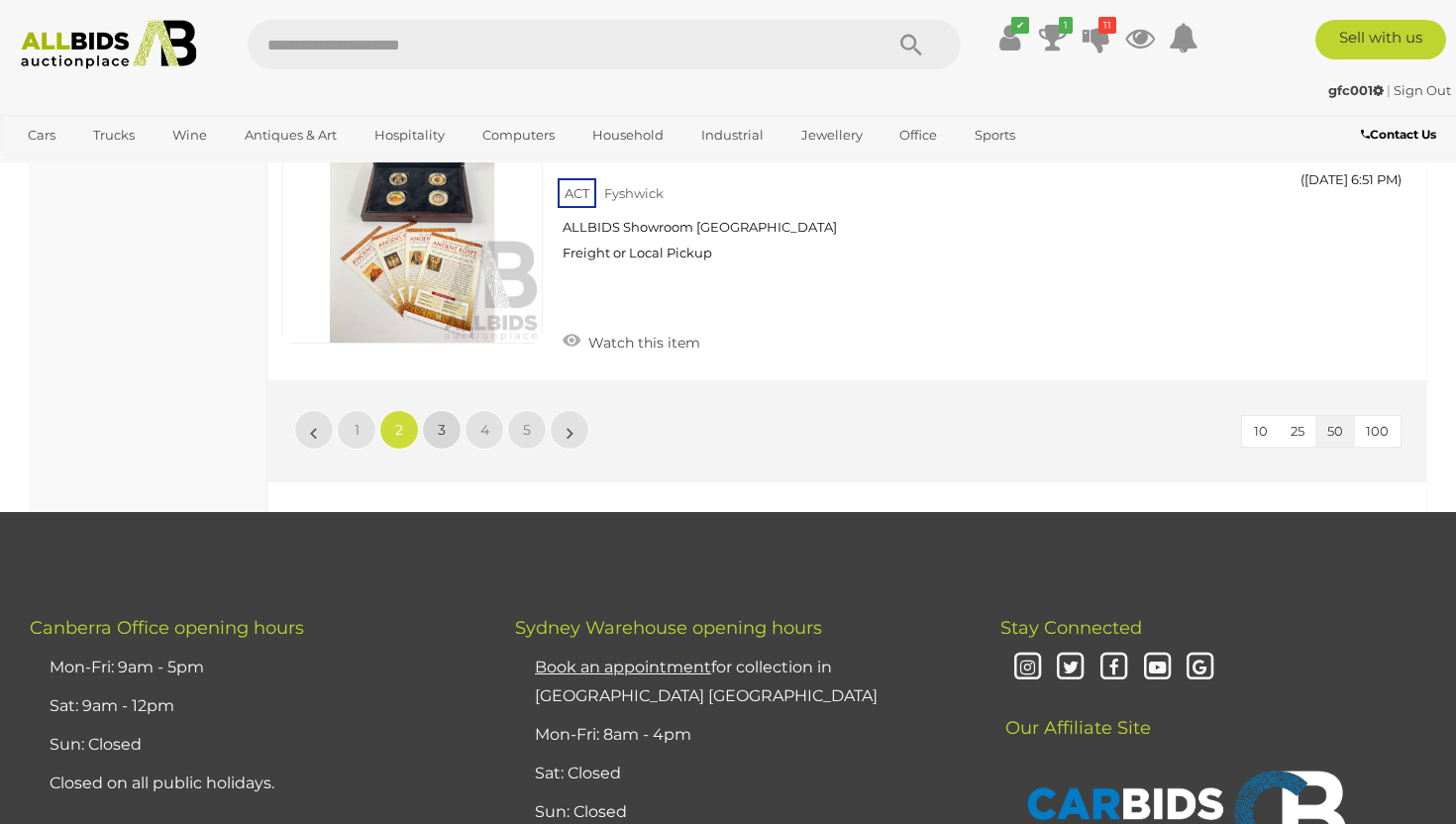
click at [442, 421] on span "3" at bounding box center [442, 430] width 8 height 18
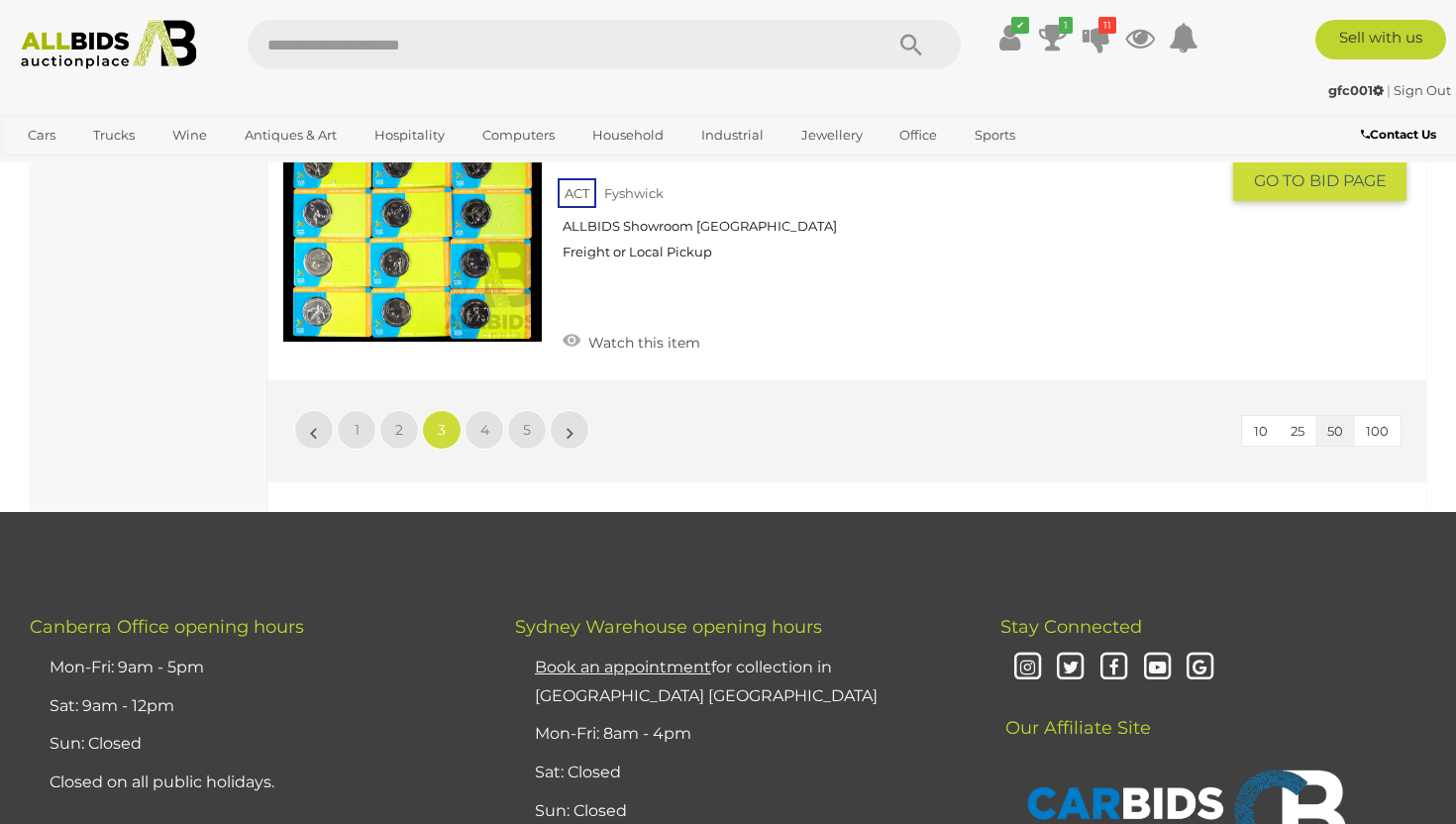
scroll to position [15589, 0]
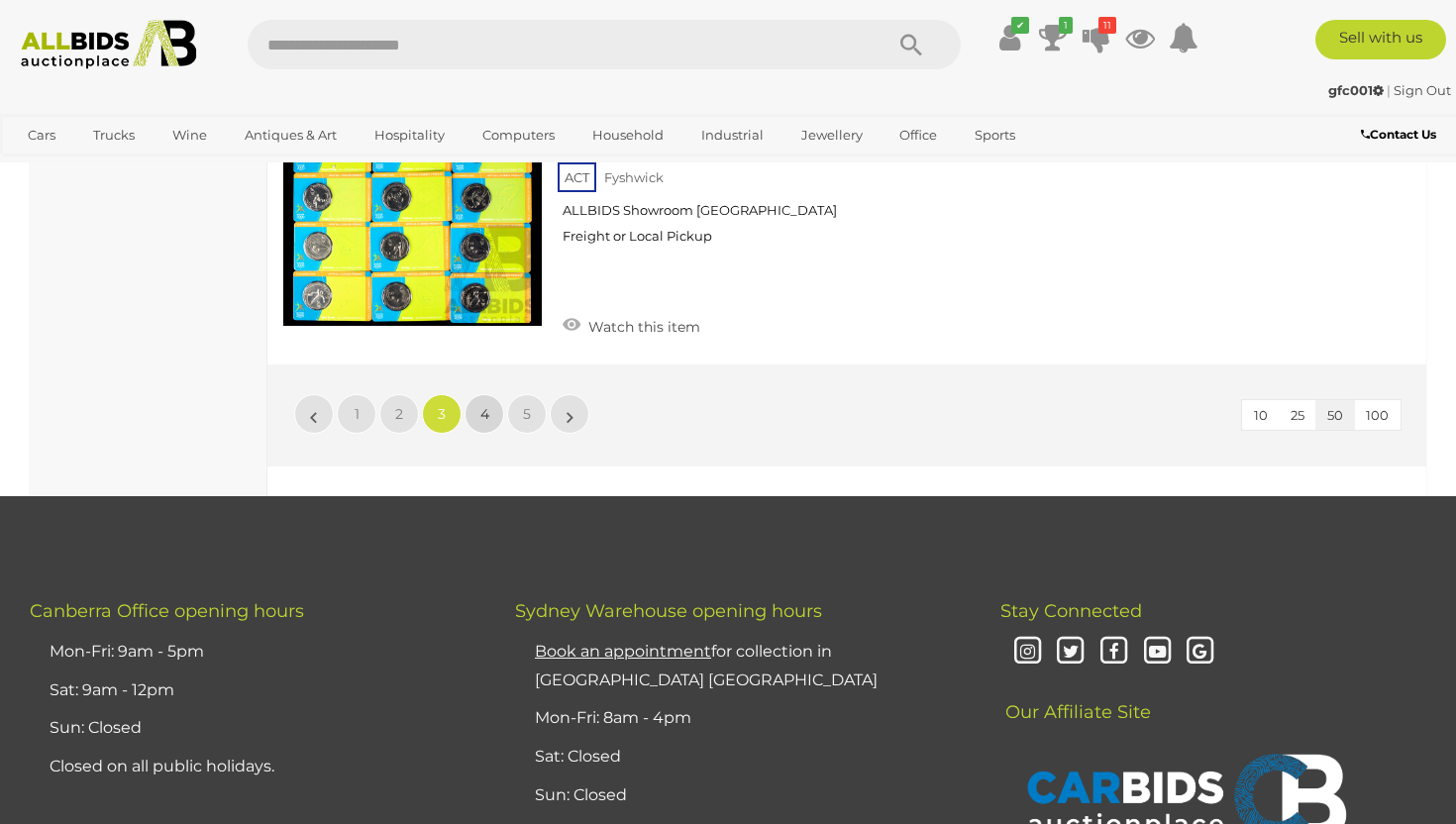
click at [491, 394] on link "4" at bounding box center [485, 414] width 40 height 40
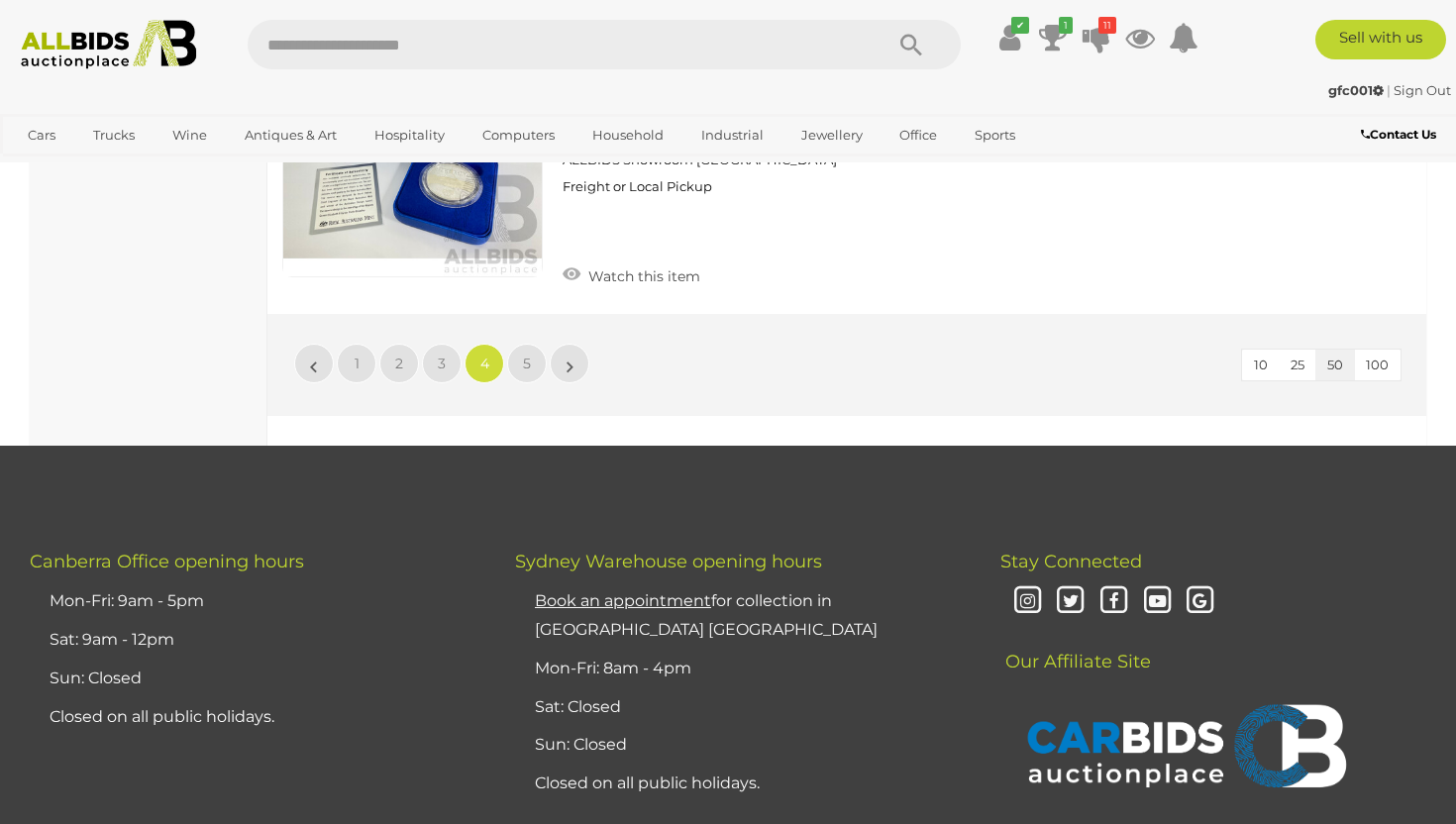
scroll to position [15113, 0]
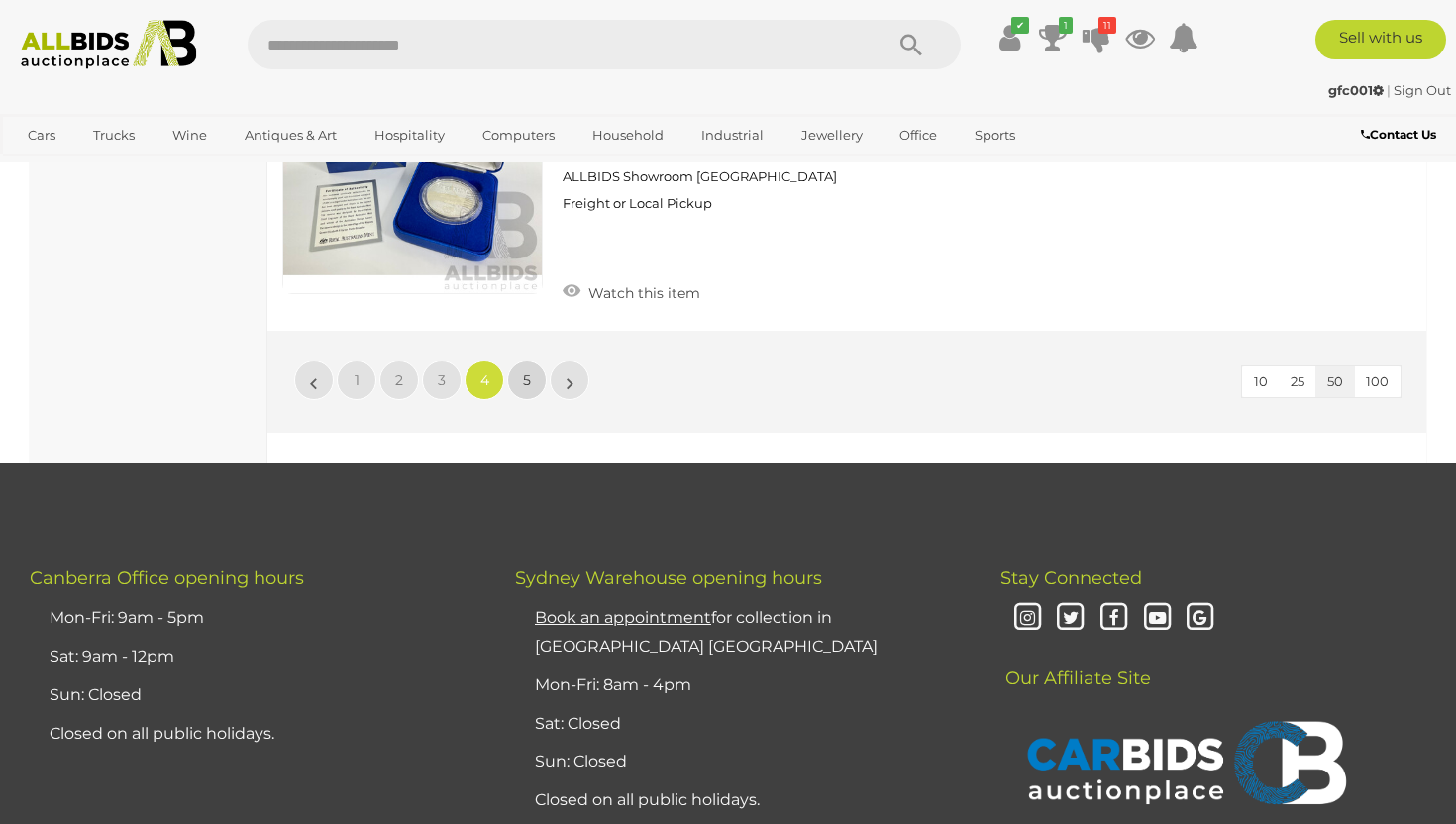
click at [514, 360] on link "5" at bounding box center [526, 380] width 40 height 40
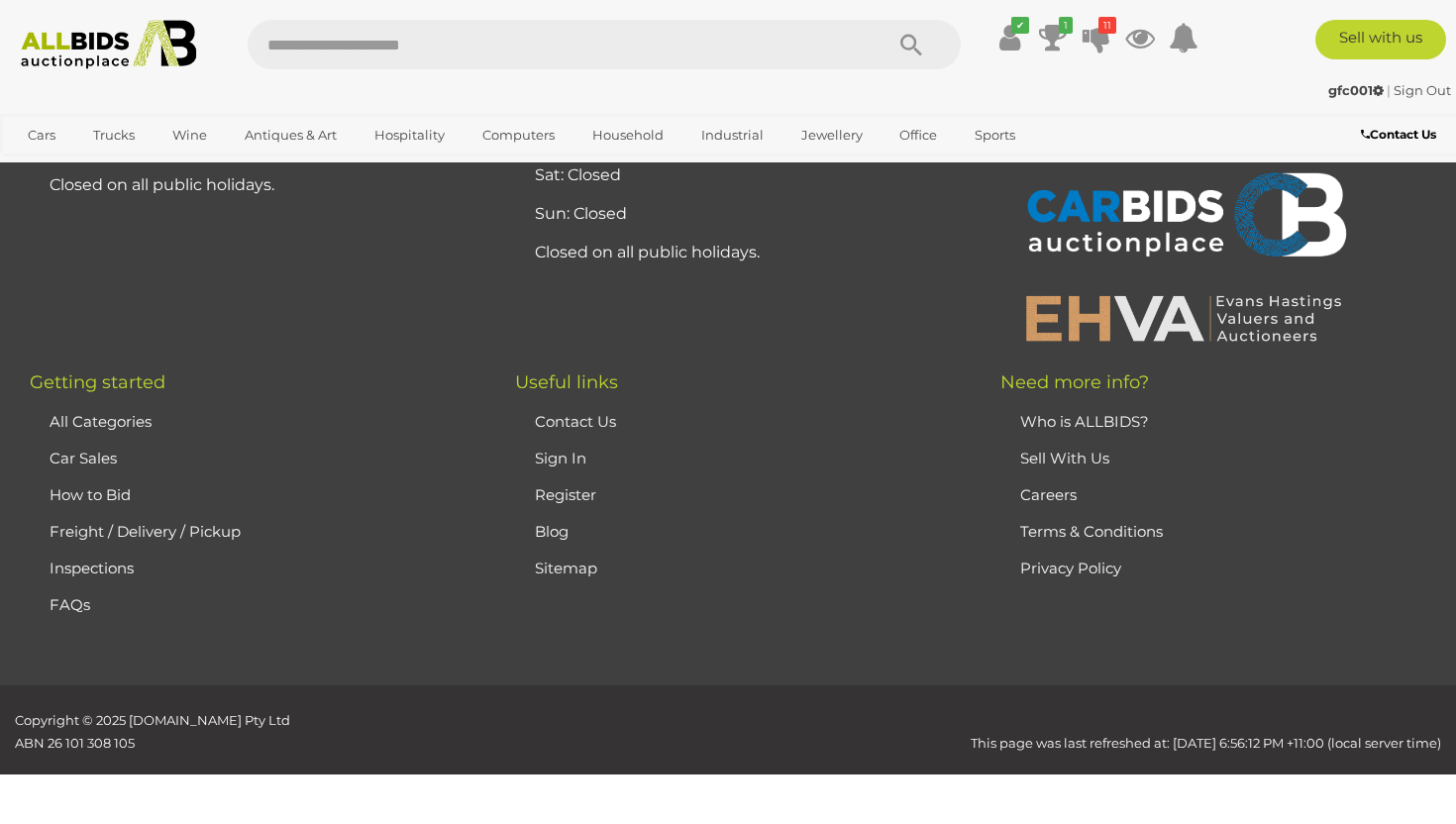
scroll to position [0, 0]
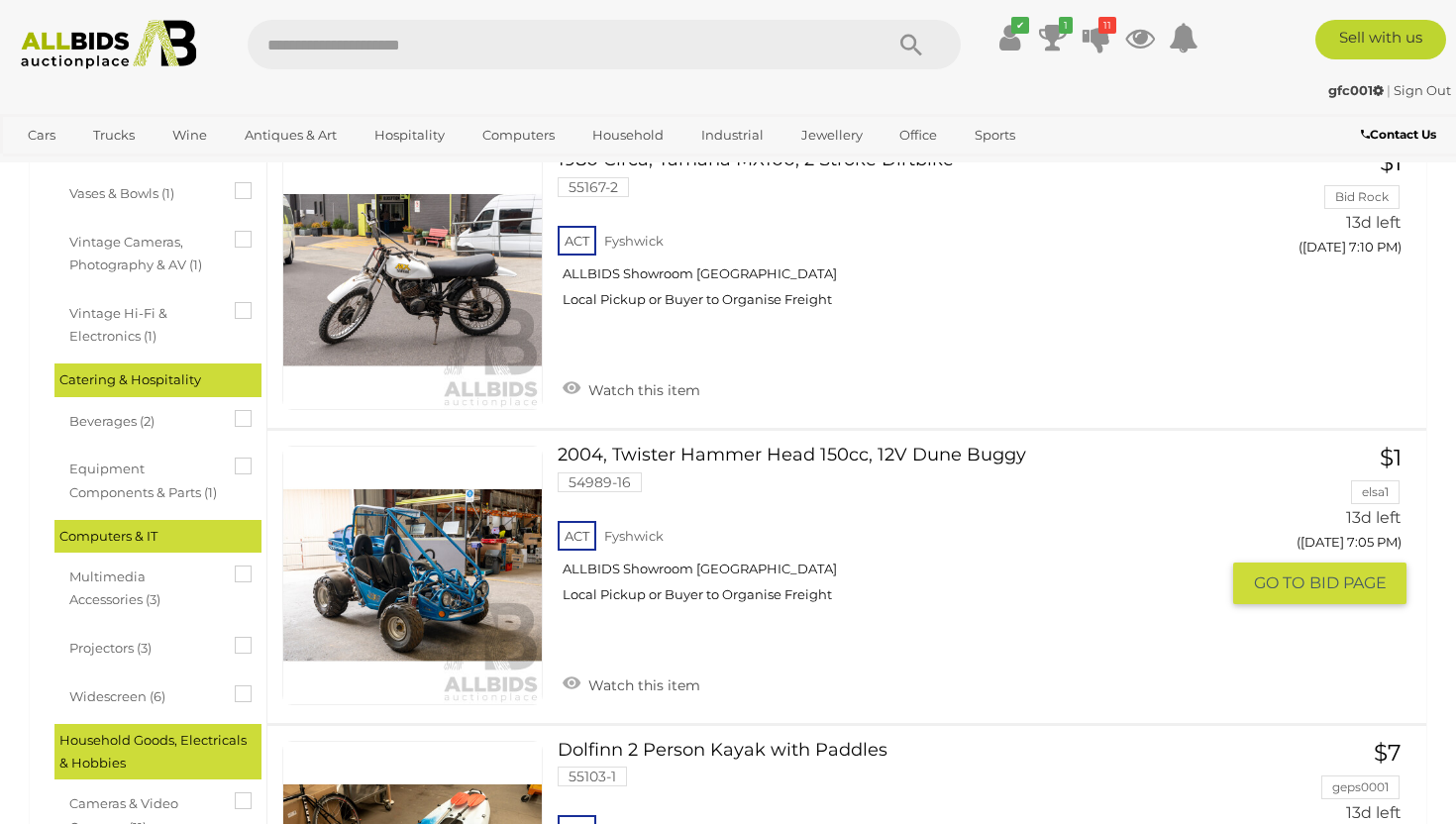
scroll to position [1480, 0]
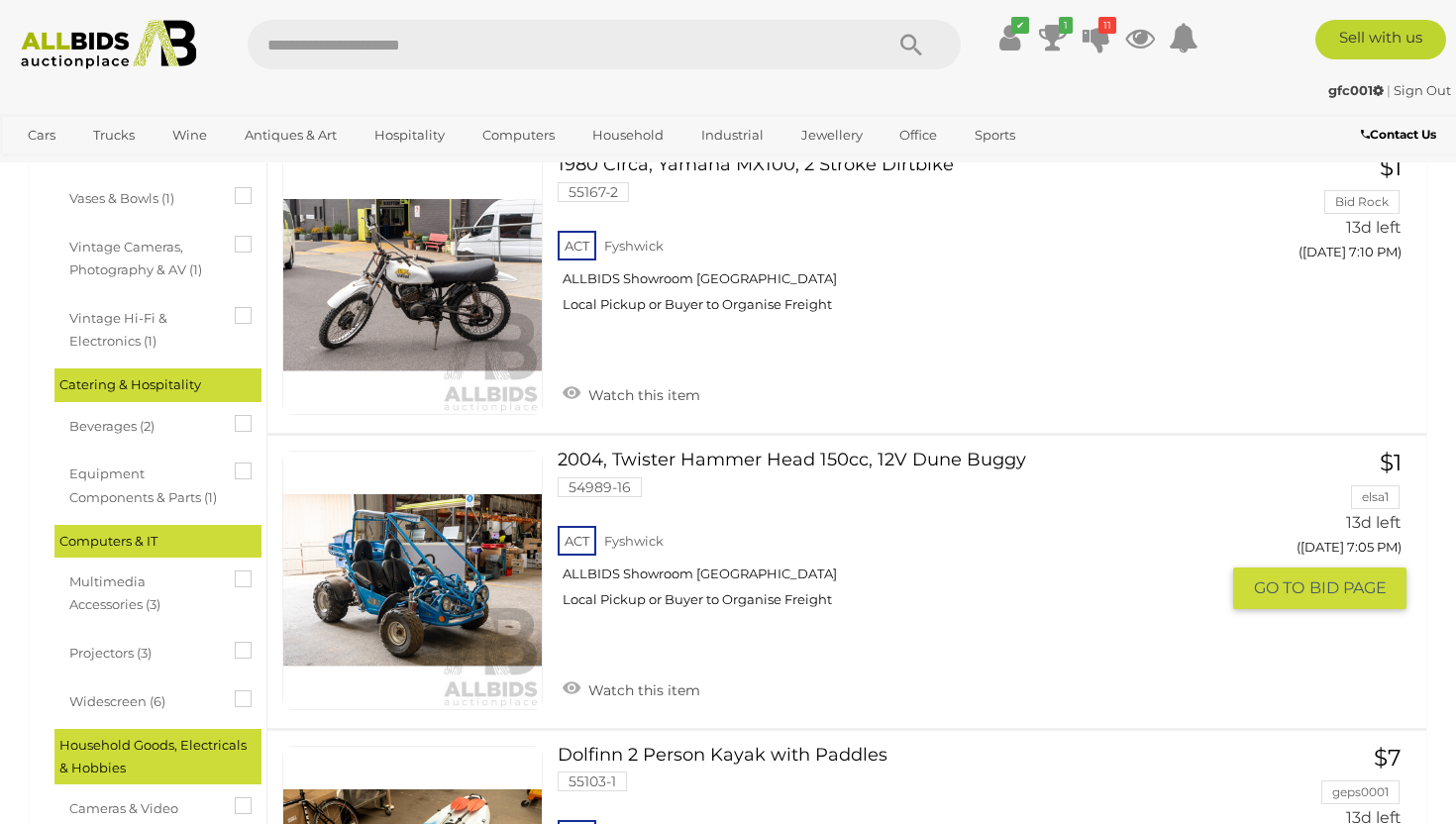
click at [342, 523] on link at bounding box center [413, 581] width 261 height 261
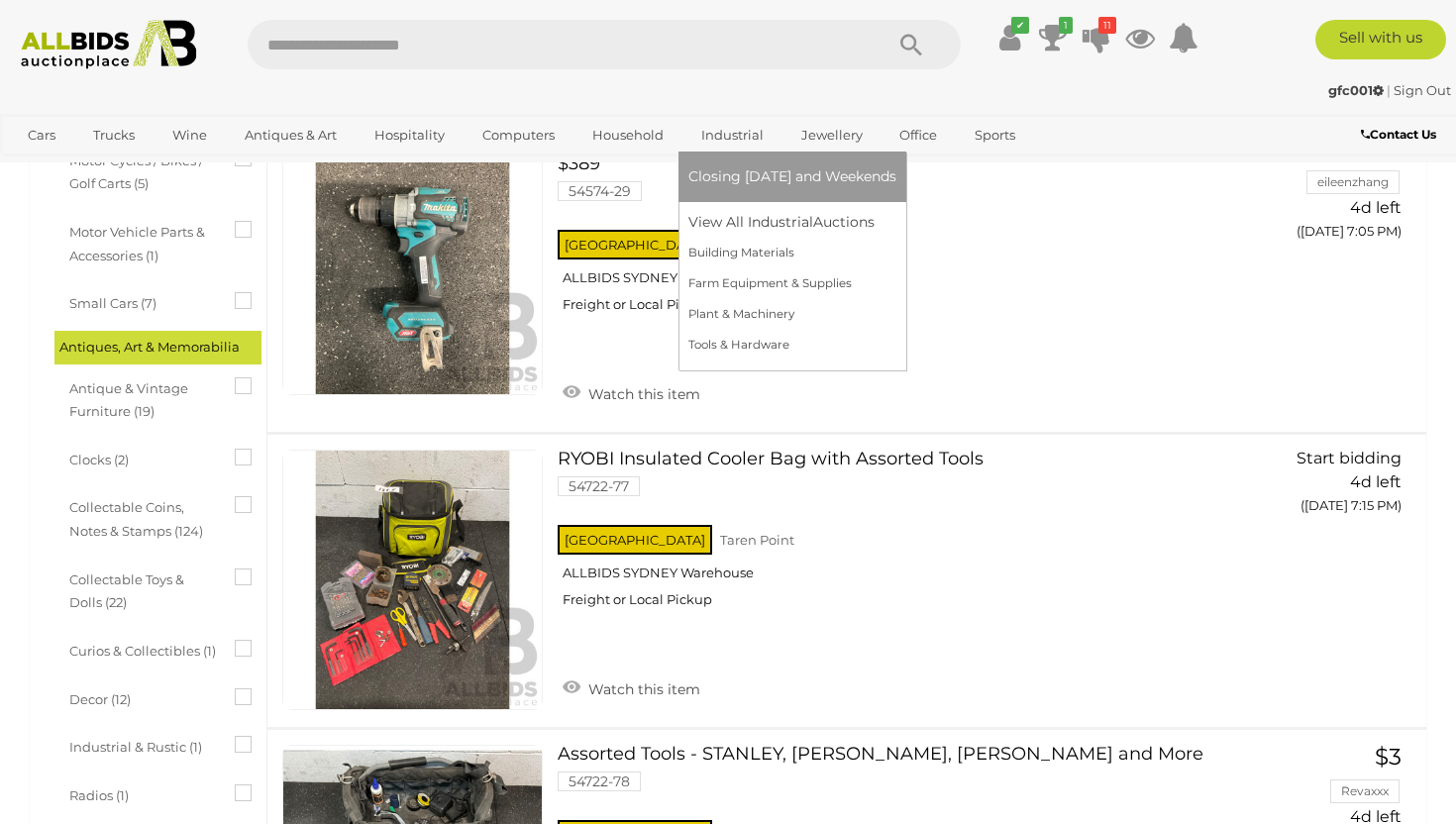
scroll to position [15842, 0]
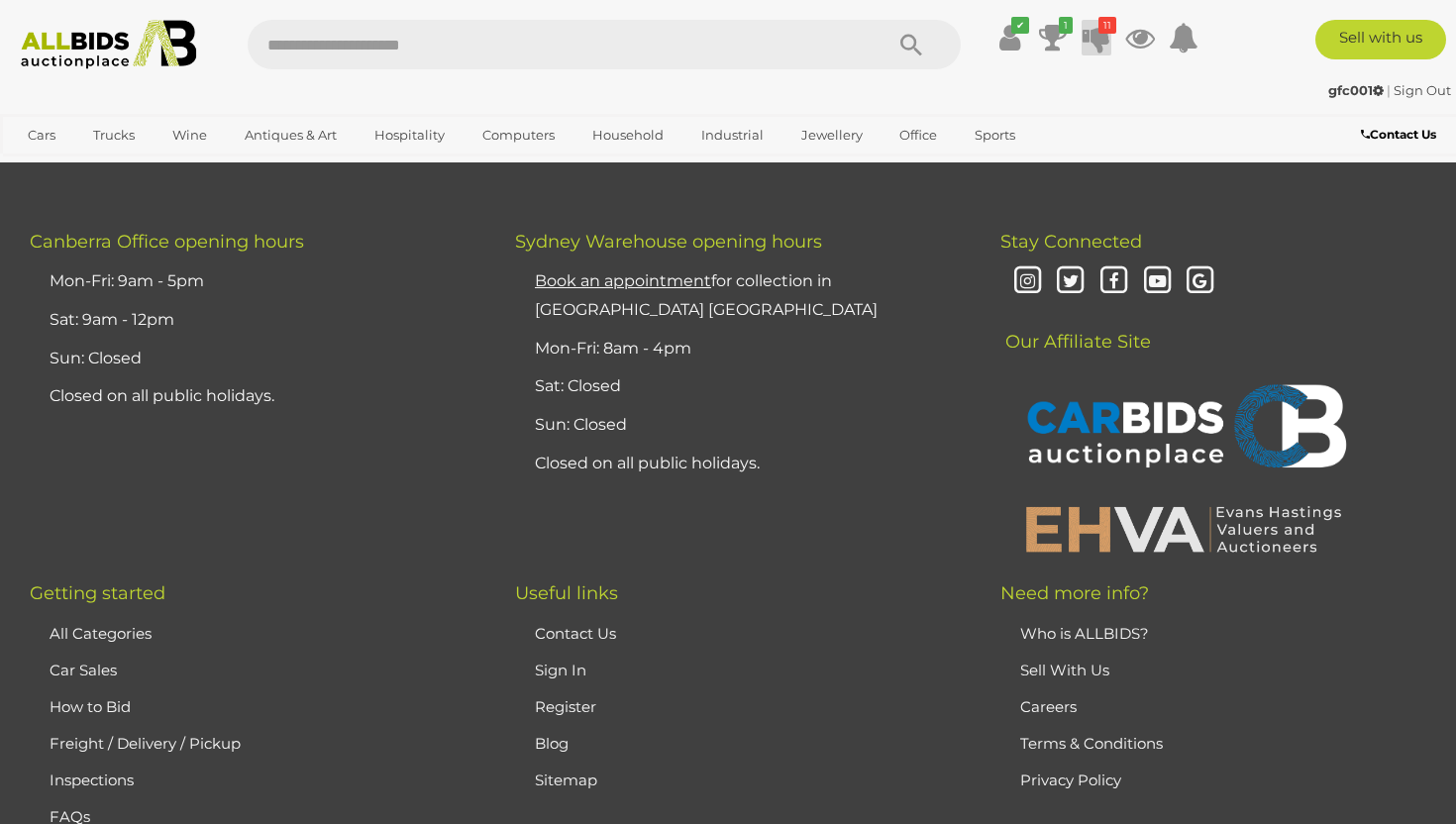
click at [1098, 28] on icon "11" at bounding box center [1107, 25] width 18 height 17
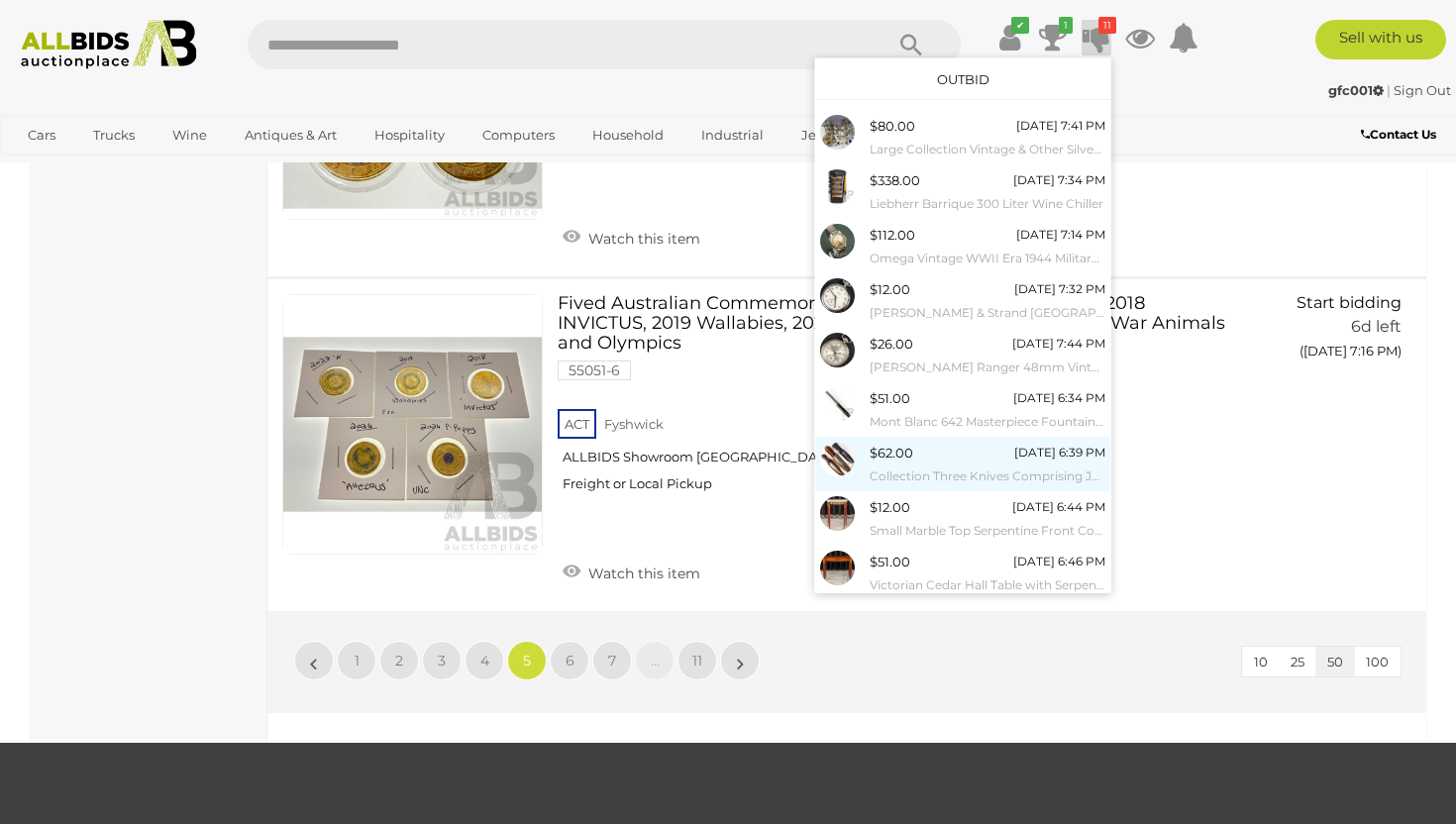
scroll to position [97, 0]
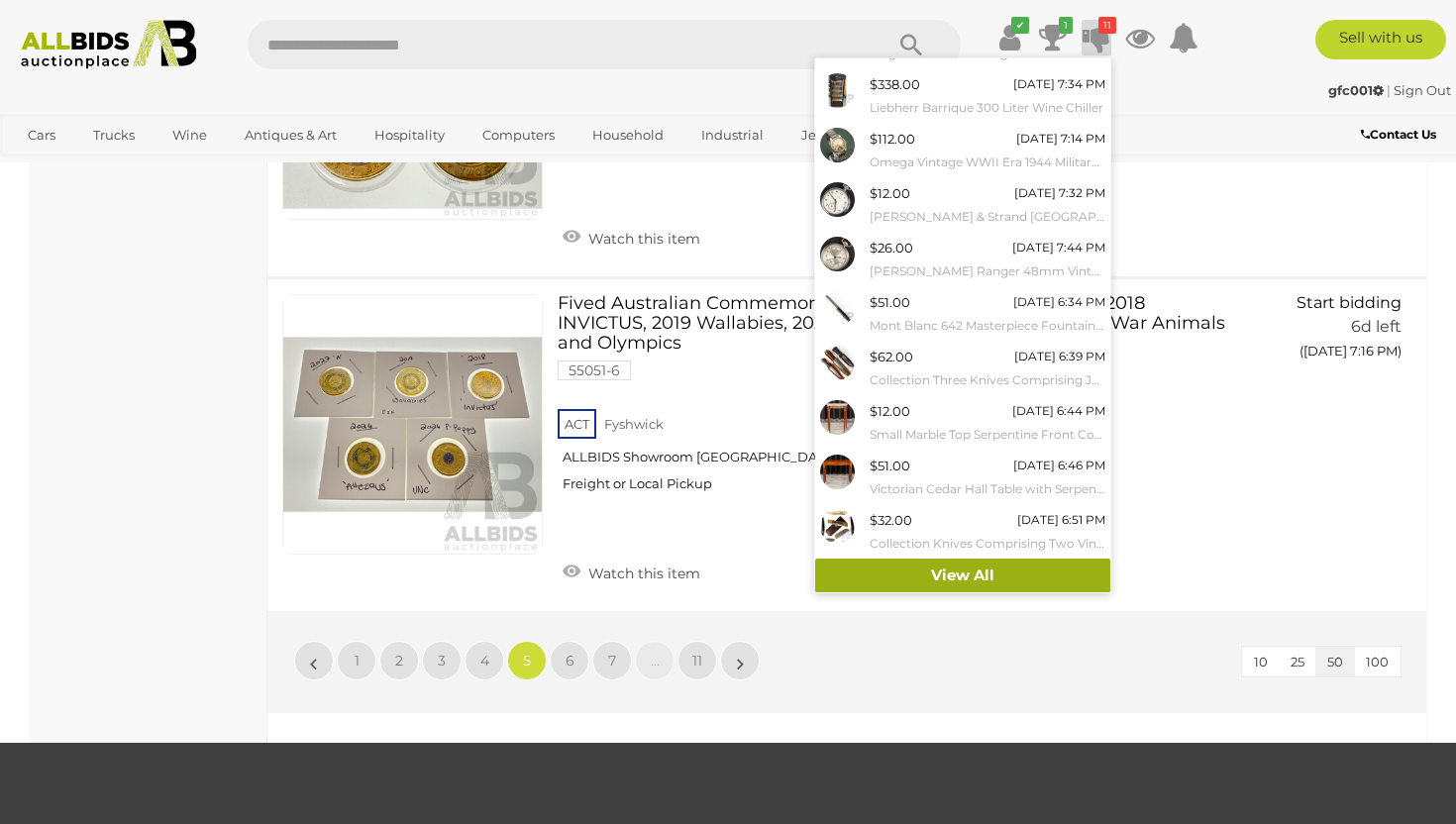
click at [955, 576] on link "View All" at bounding box center [962, 575] width 296 height 35
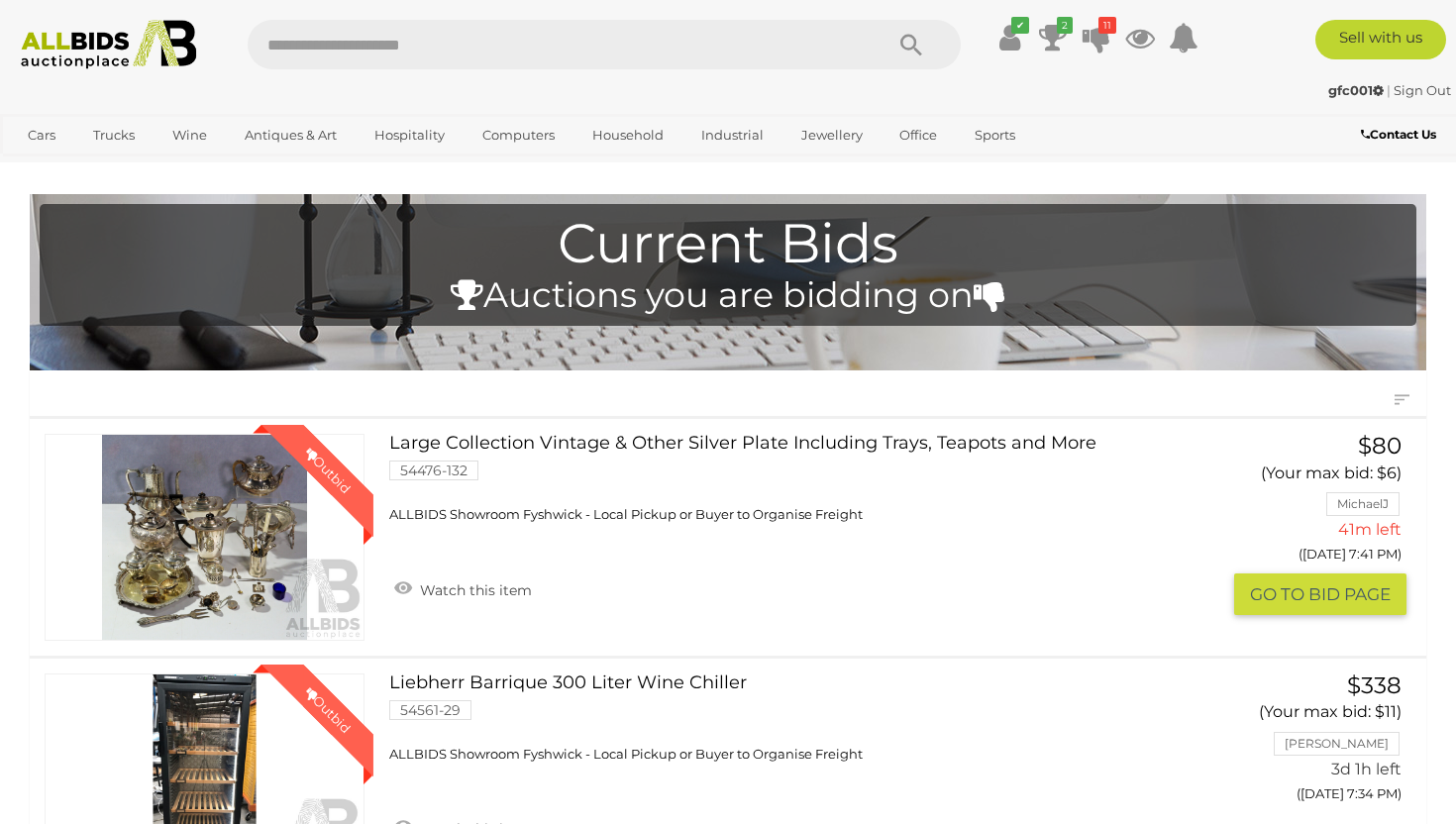
click at [246, 502] on link "Winning Outbid" at bounding box center [204, 537] width 319 height 207
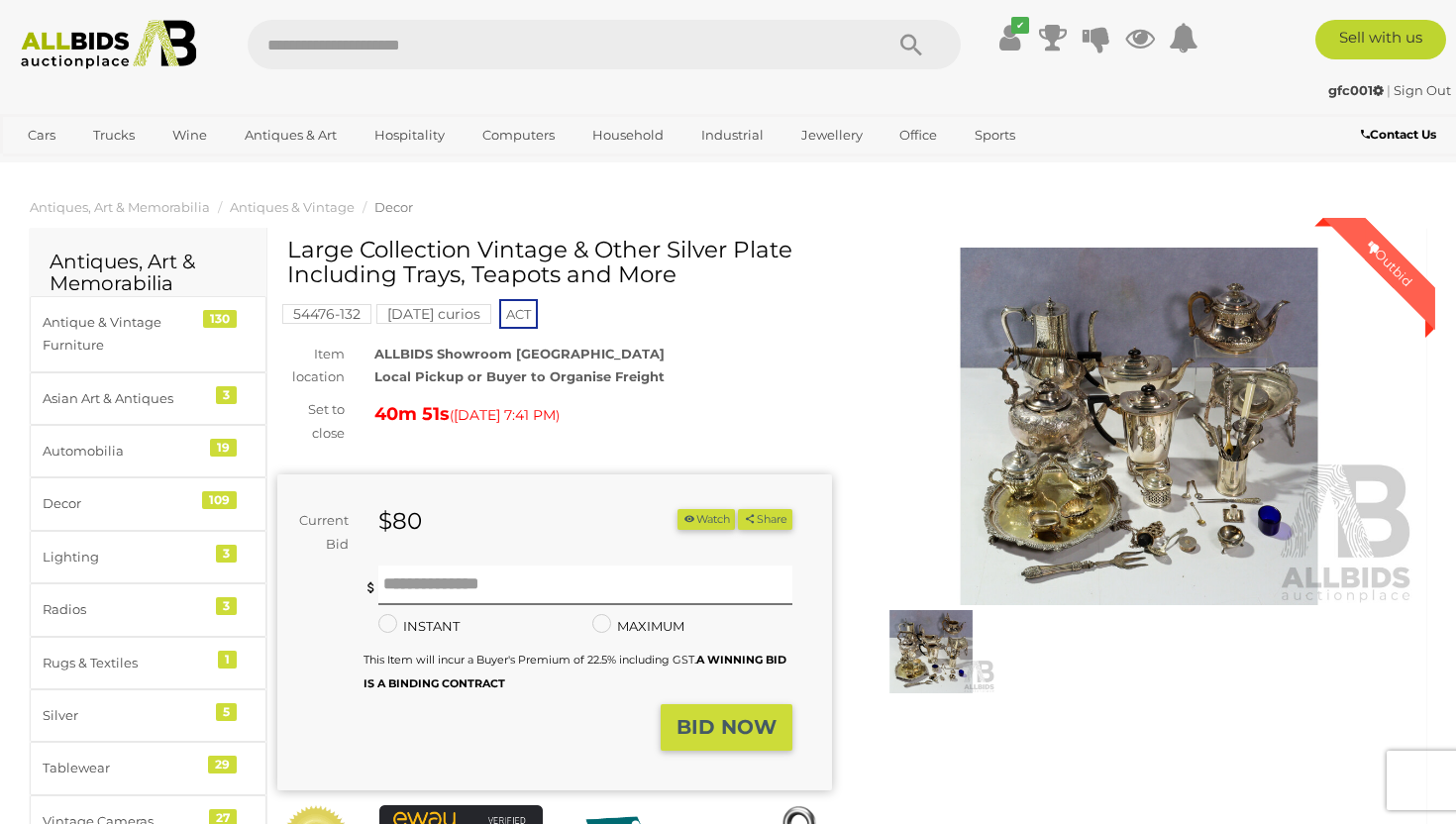
click at [1122, 385] on img at bounding box center [1139, 426] width 554 height 357
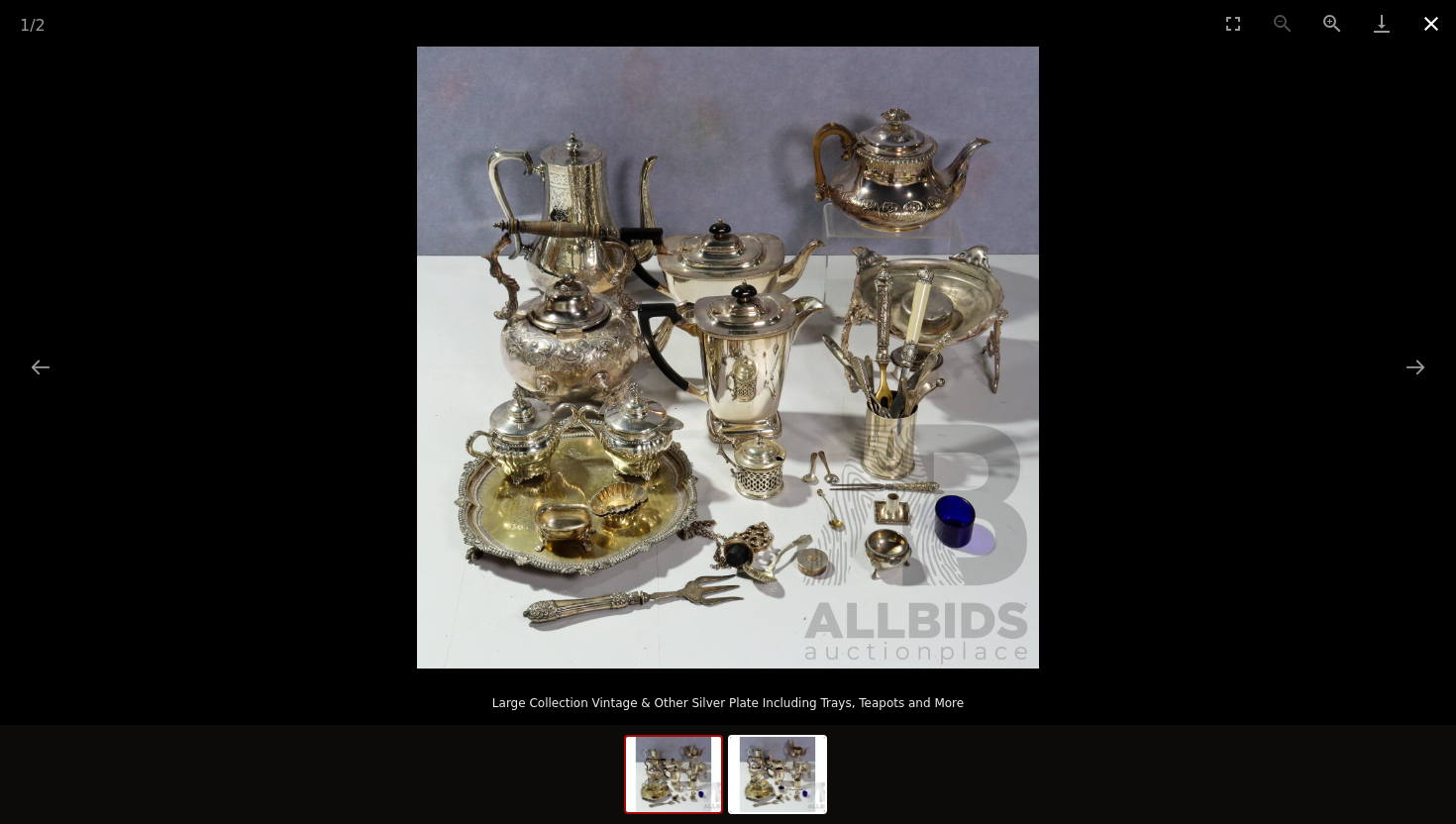
click at [1424, 18] on button "Close gallery" at bounding box center [1431, 23] width 50 height 47
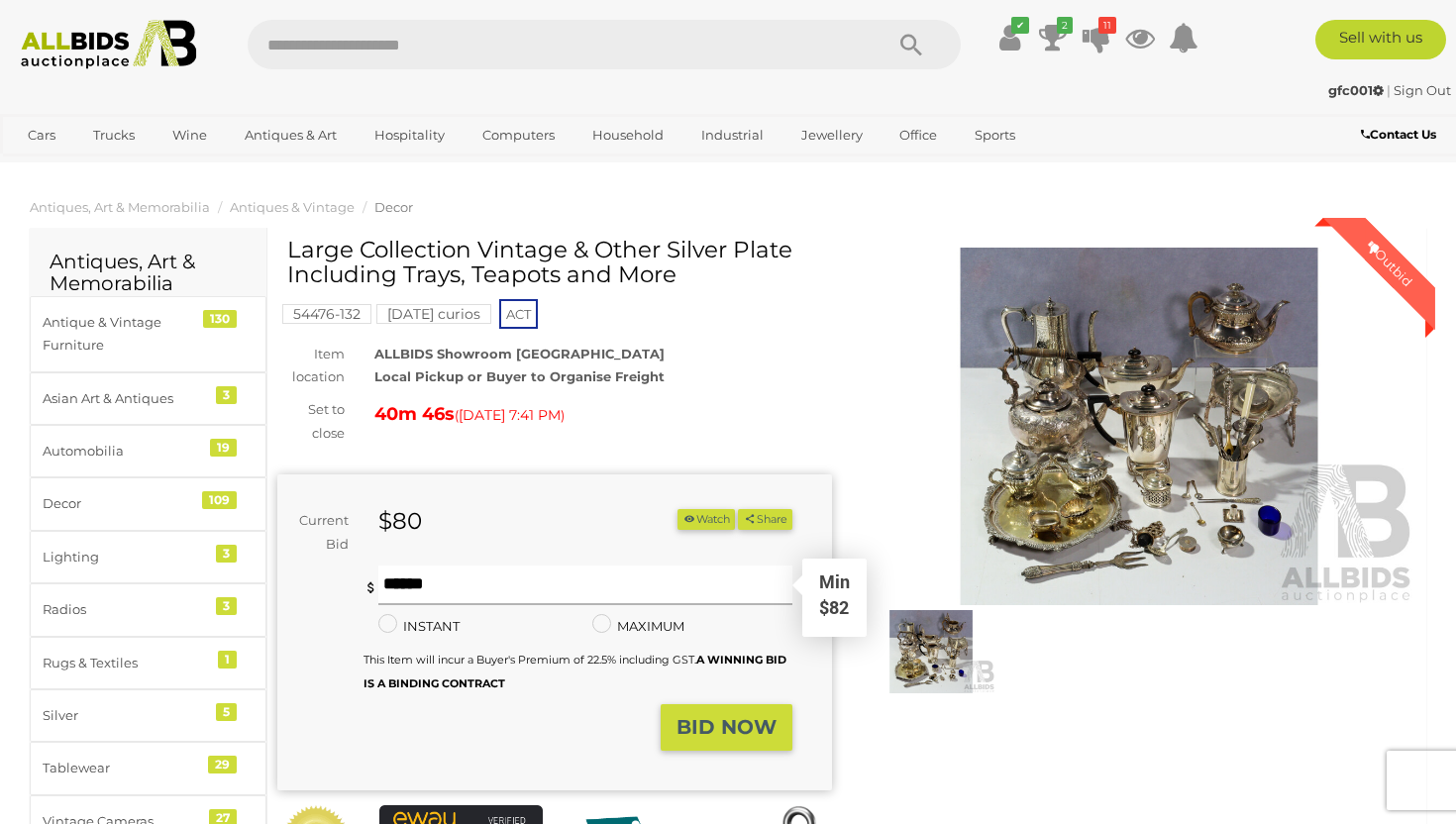
click at [483, 581] on input "text" at bounding box center [585, 585] width 414 height 40
type input "*"
type input "**"
click at [748, 743] on button "BID NOW" at bounding box center [727, 726] width 131 height 47
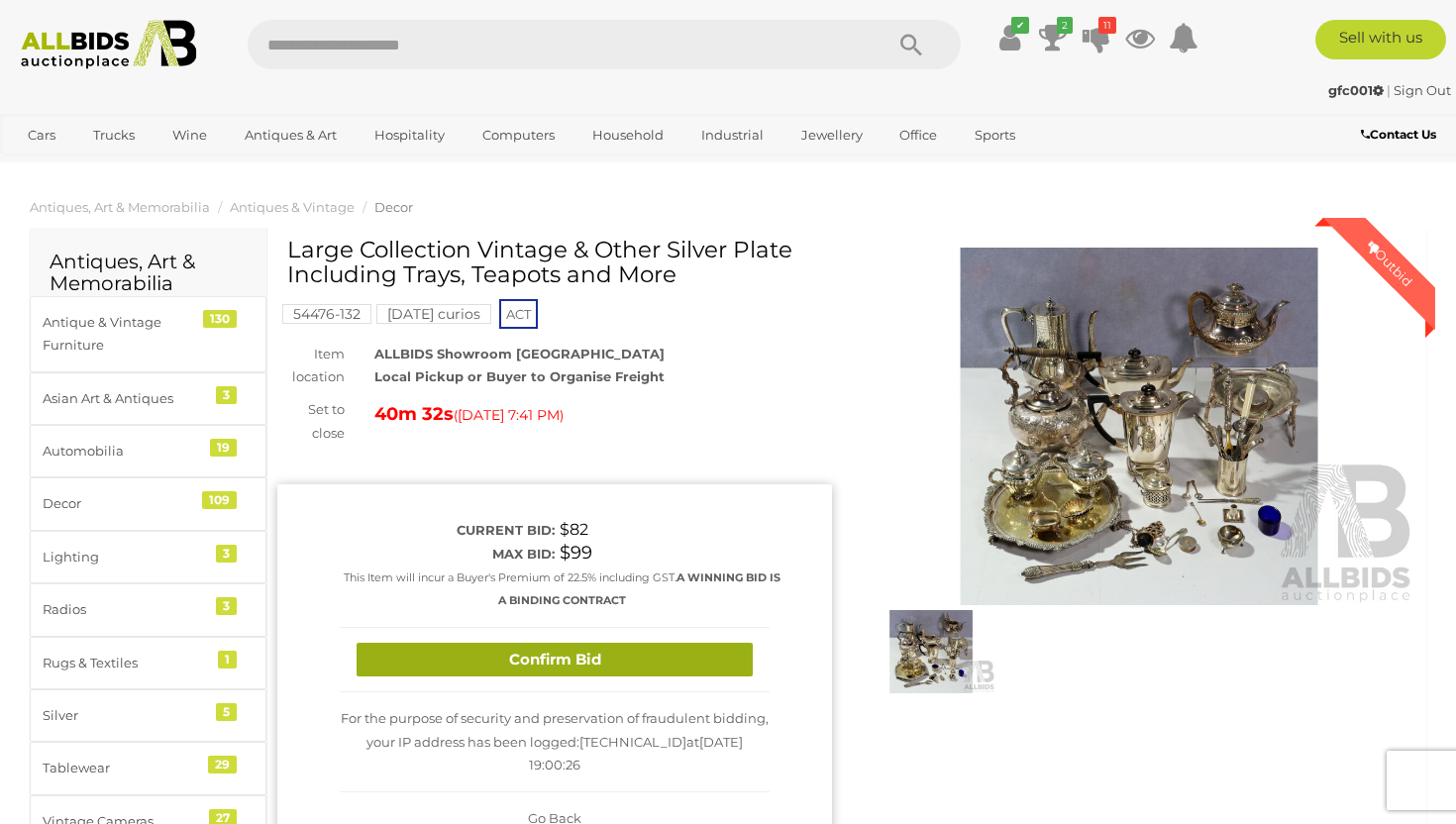
click at [653, 658] on button "Confirm Bid" at bounding box center [554, 660] width 396 height 35
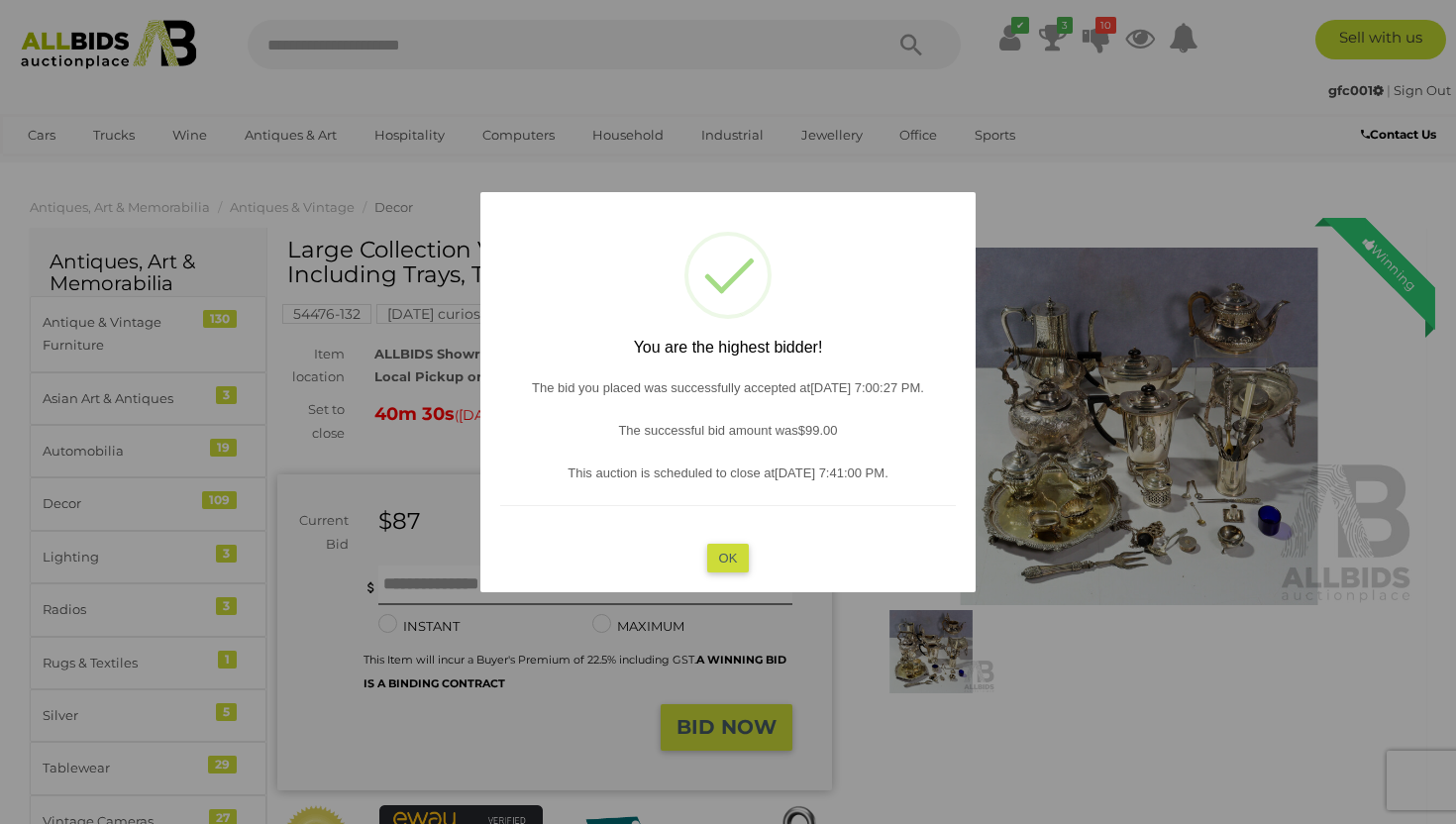
click at [728, 554] on button "OK" at bounding box center [728, 557] width 43 height 29
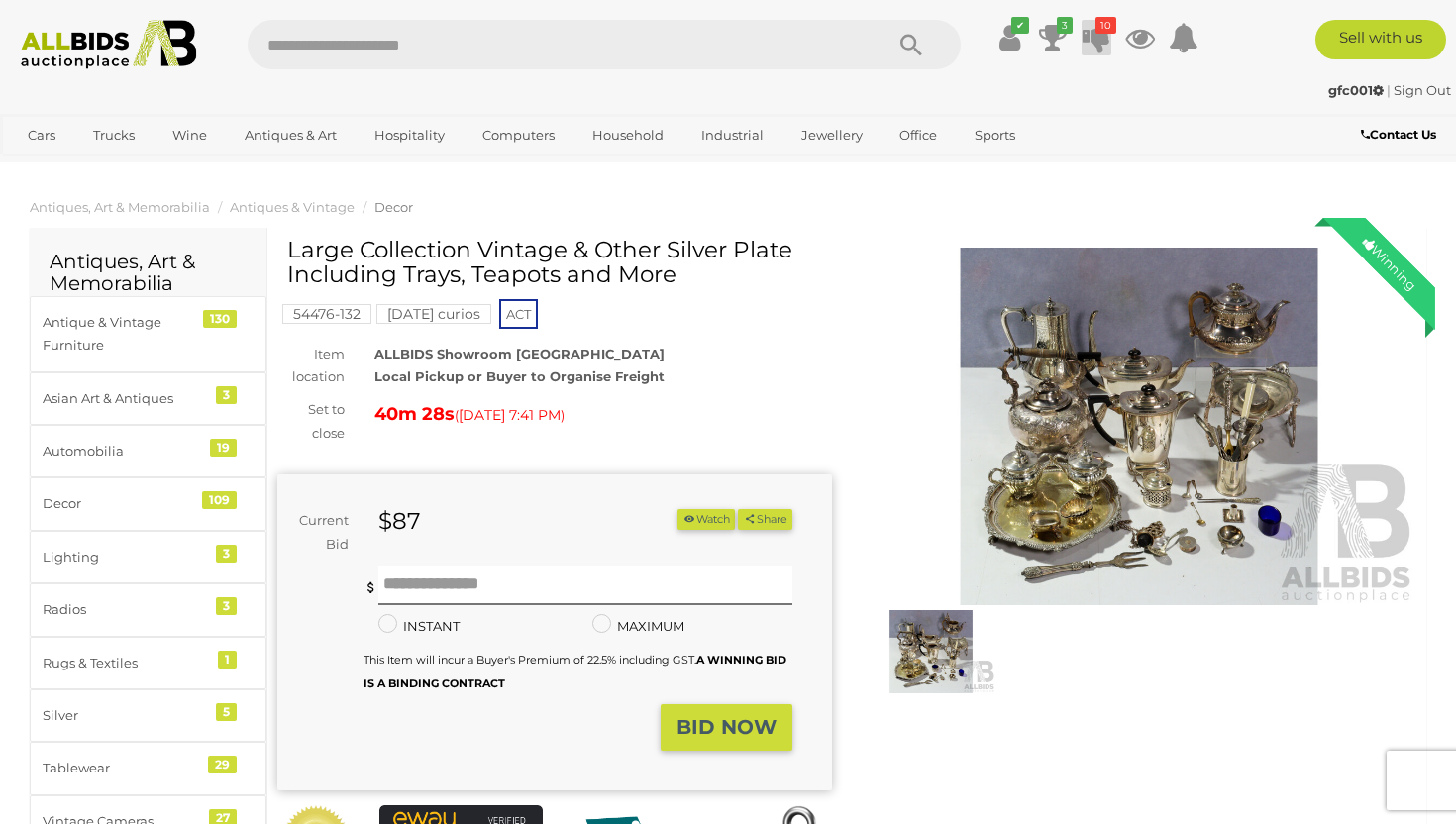
click at [1099, 29] on icon "10" at bounding box center [1106, 25] width 21 height 17
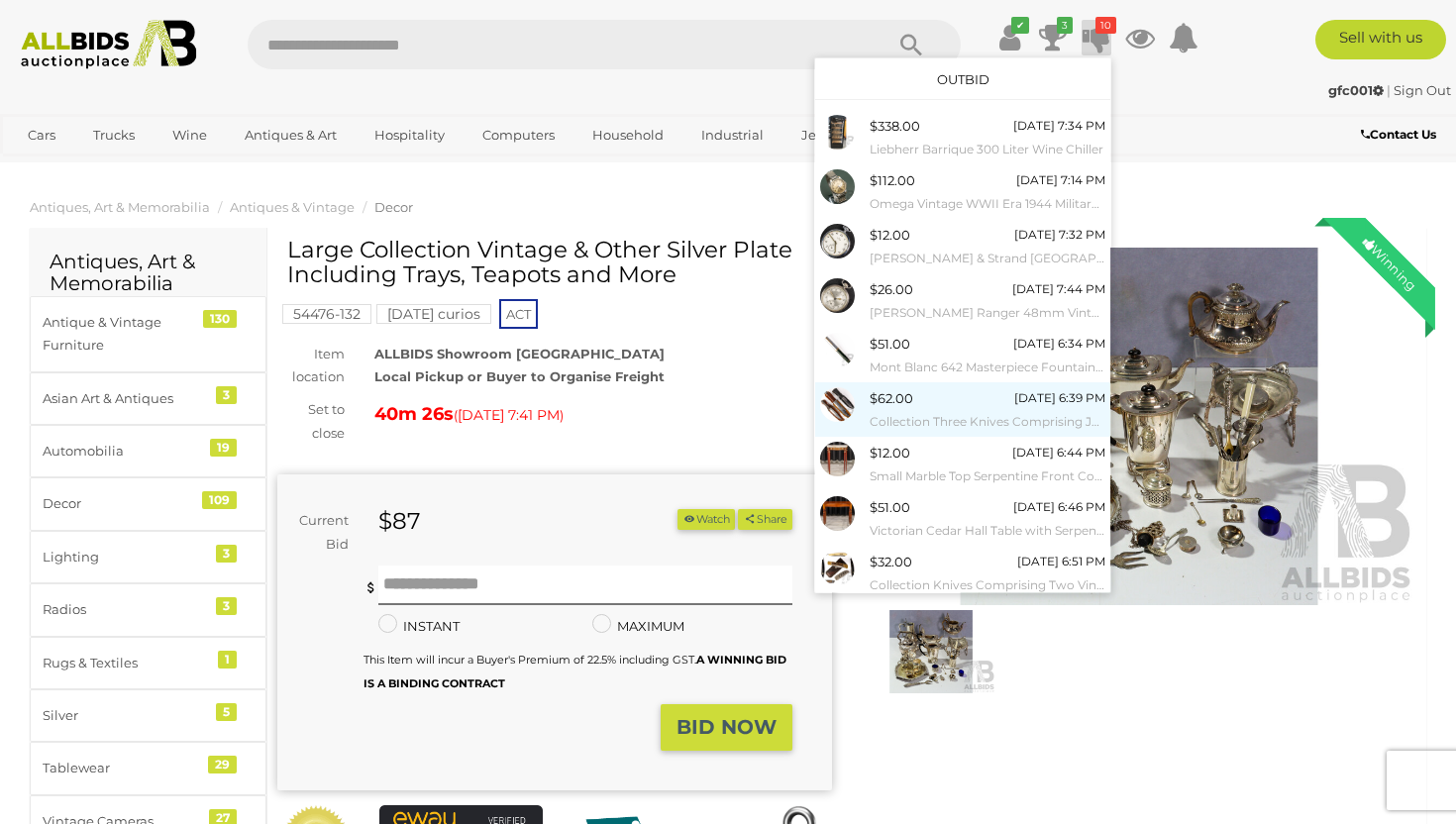
scroll to position [97, 0]
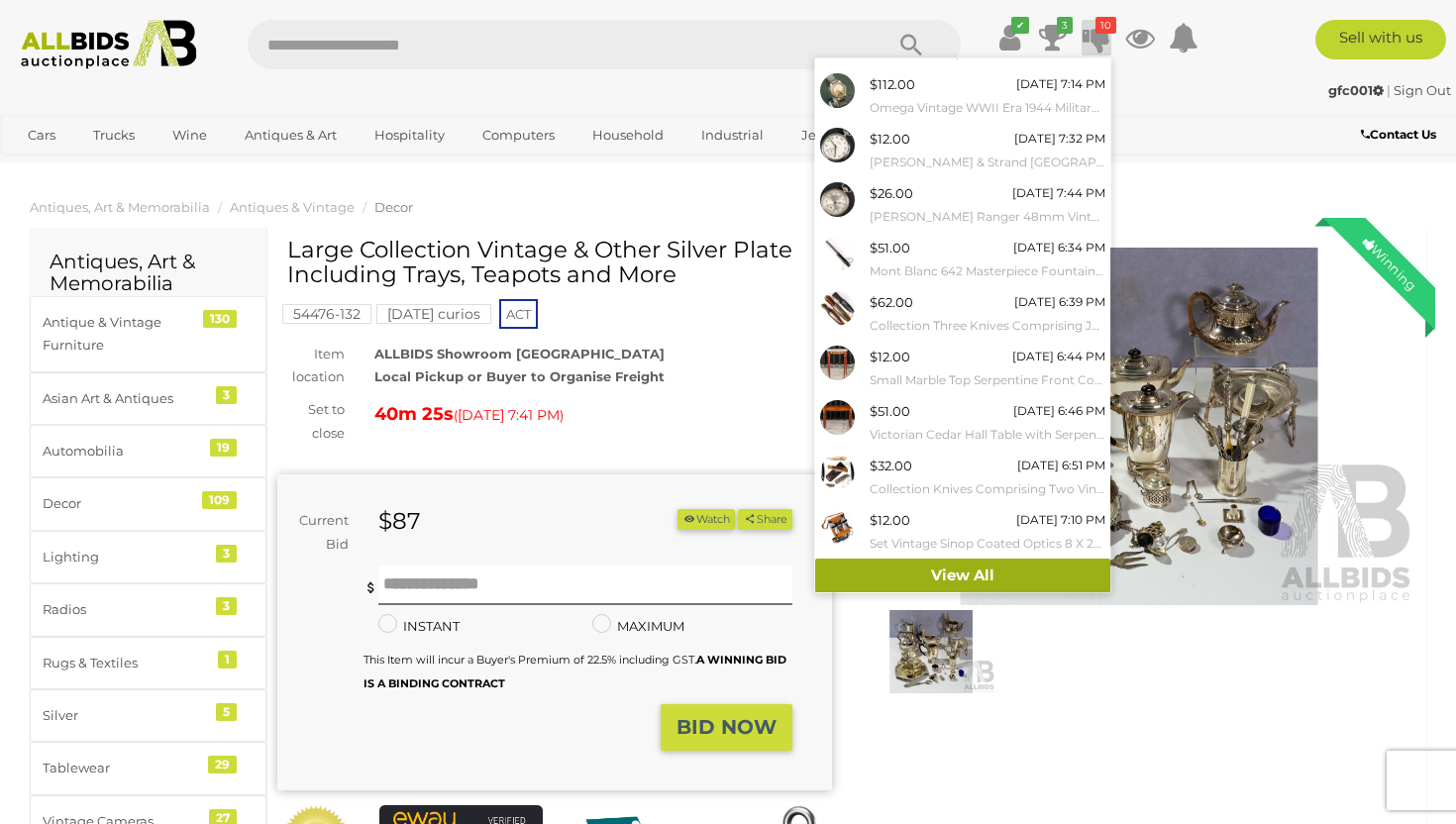
click at [952, 575] on link "View All" at bounding box center [962, 575] width 296 height 35
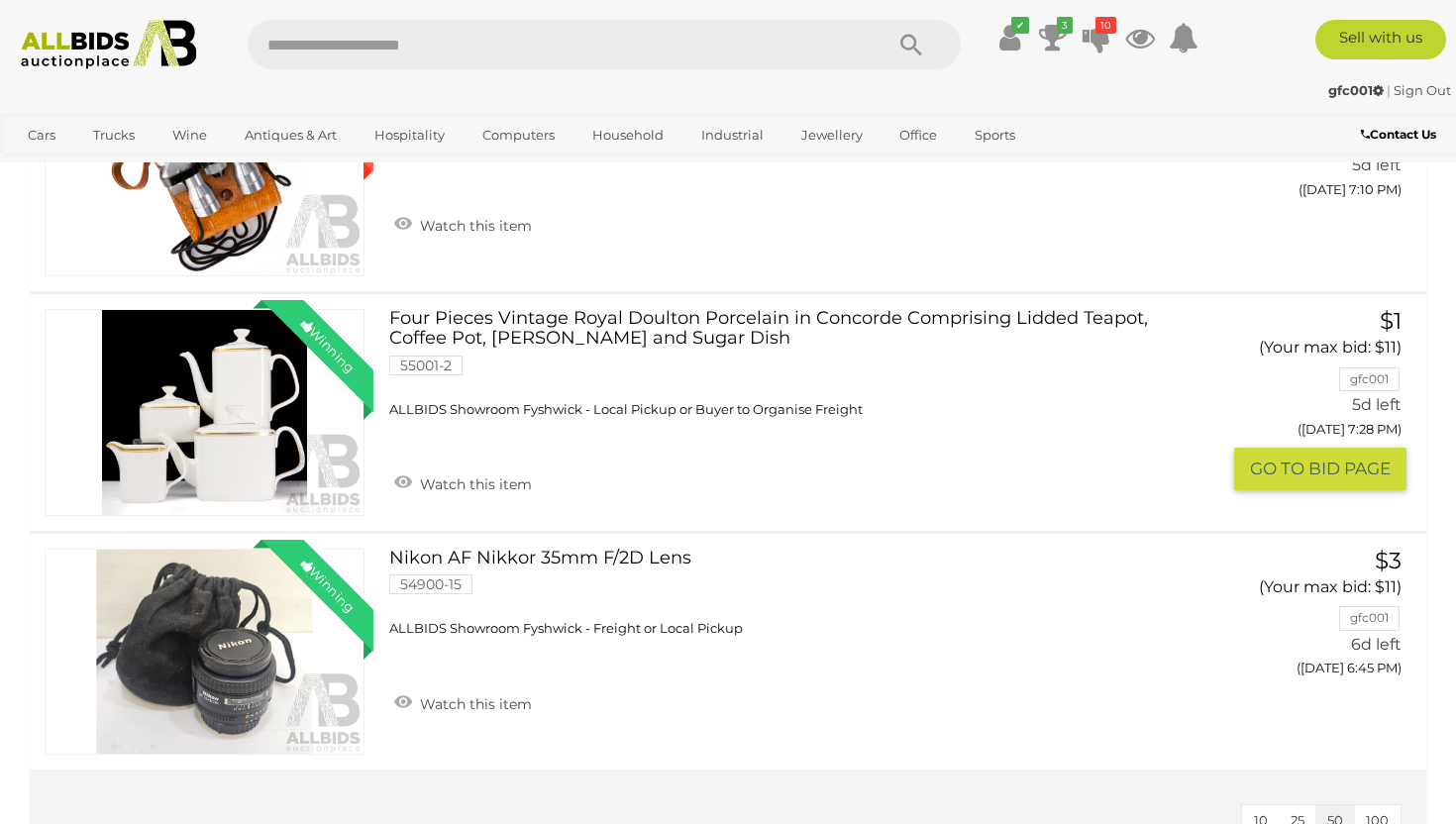
scroll to position [2771, 0]
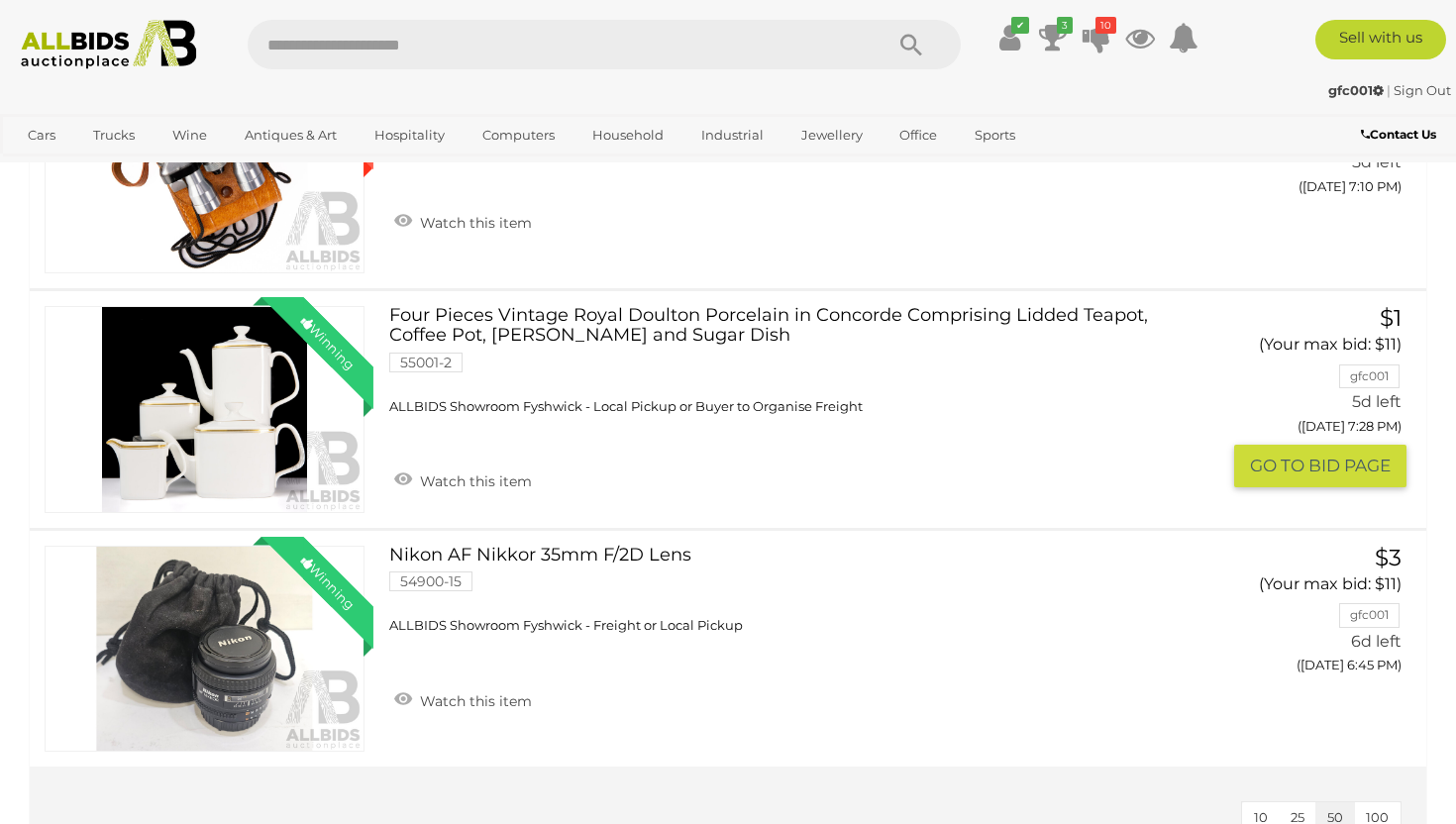
click at [285, 400] on link "Winning Outbid" at bounding box center [204, 409] width 319 height 207
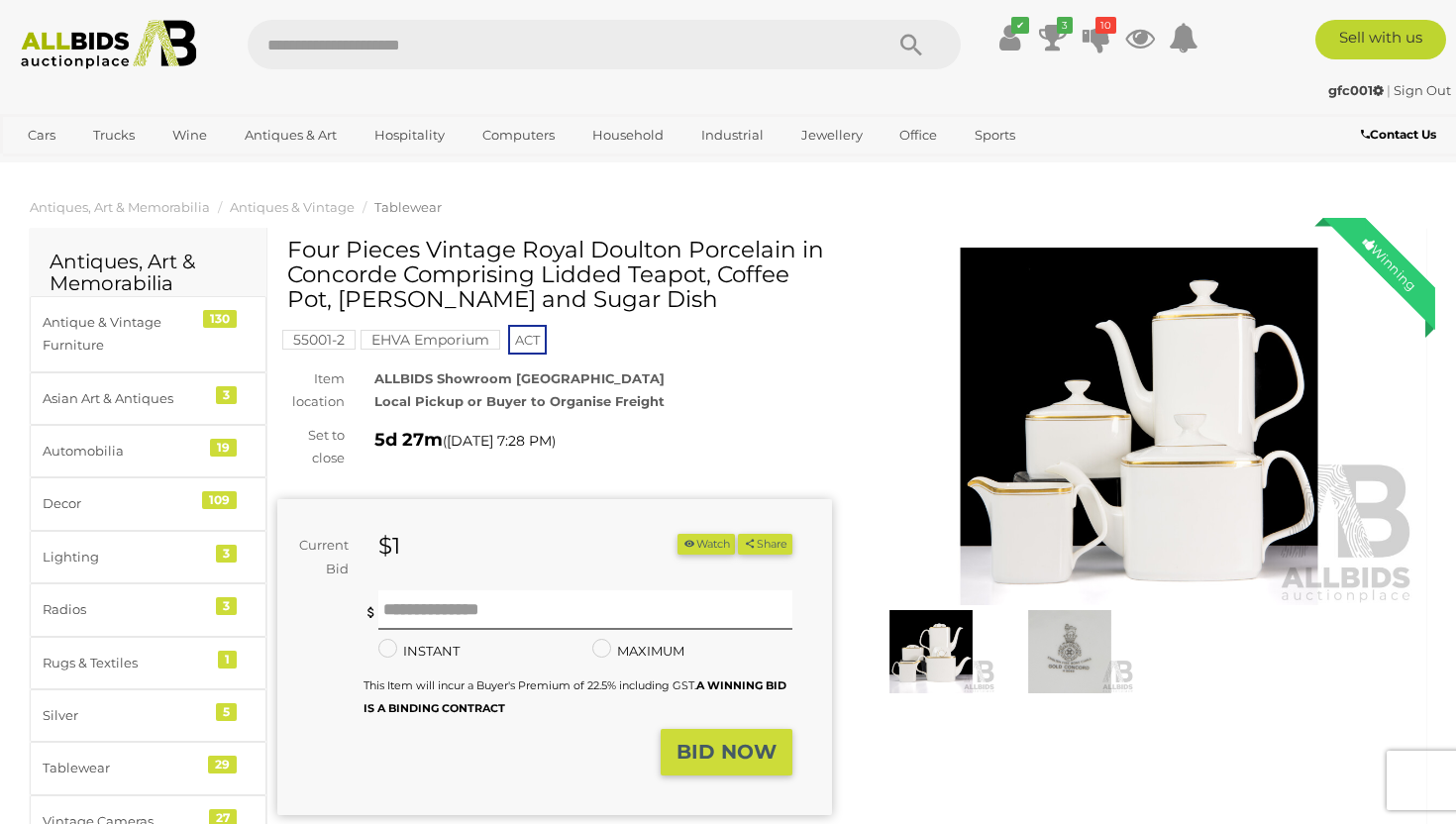
click at [1097, 437] on img at bounding box center [1139, 426] width 554 height 357
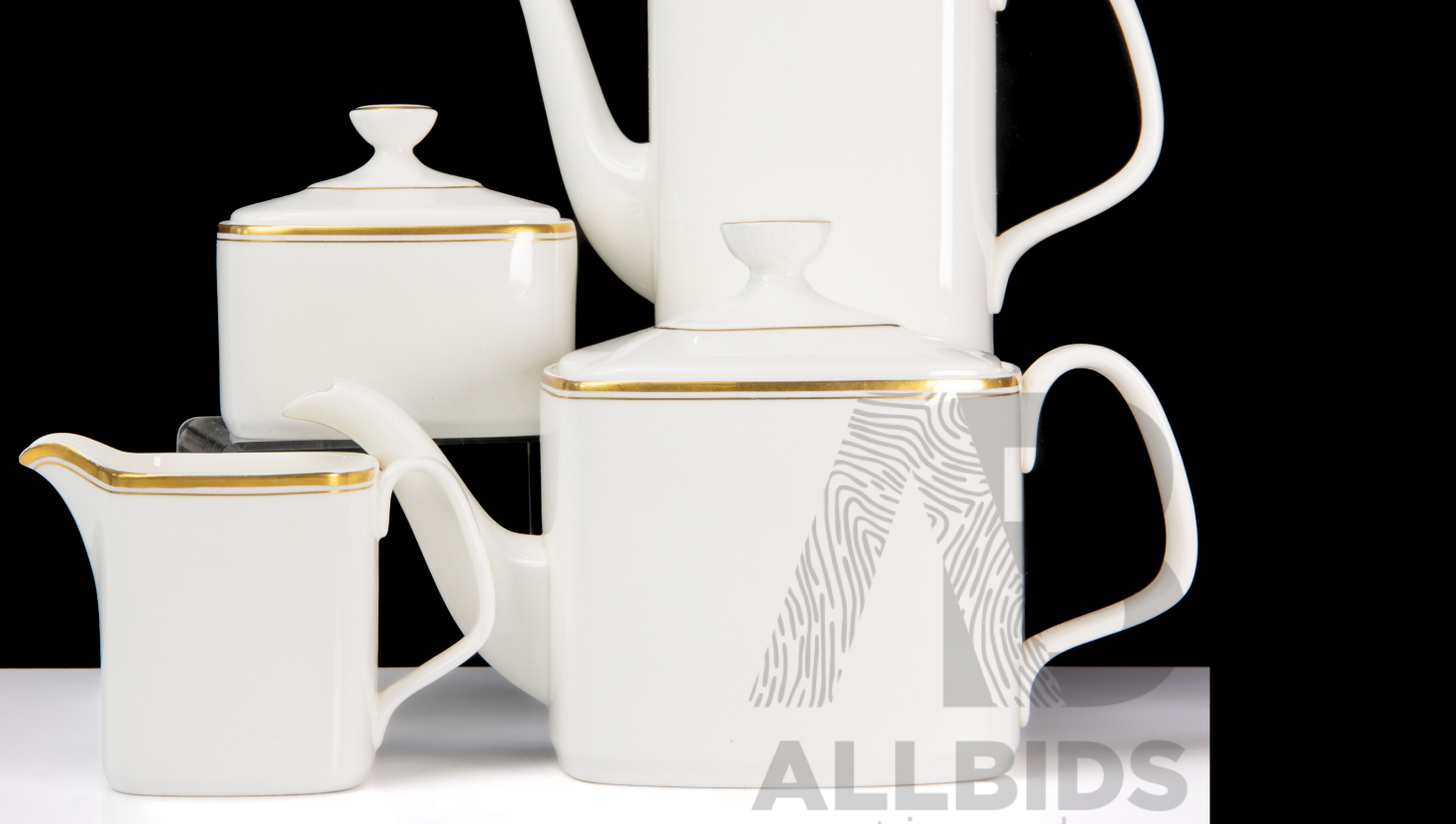
click at [859, 458] on img at bounding box center [728, 357] width 622 height 622
